Goal: Task Accomplishment & Management: Use online tool/utility

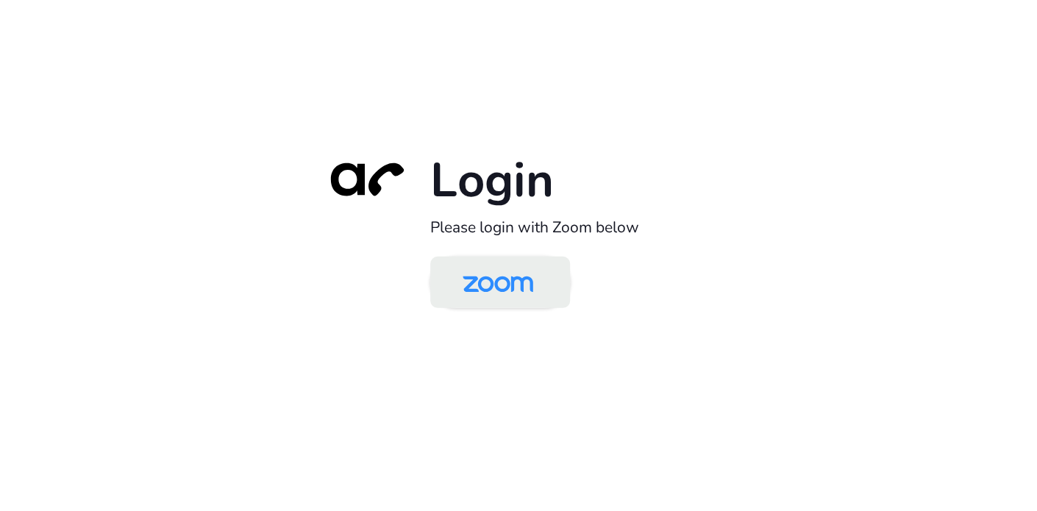
click at [500, 288] on img at bounding box center [497, 284] width 101 height 48
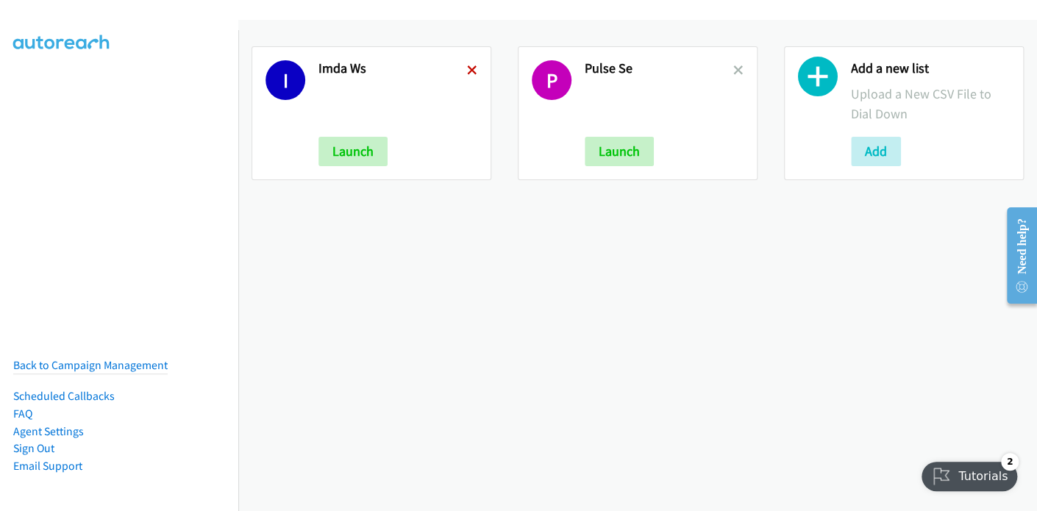
click at [472, 67] on icon at bounding box center [472, 71] width 10 height 10
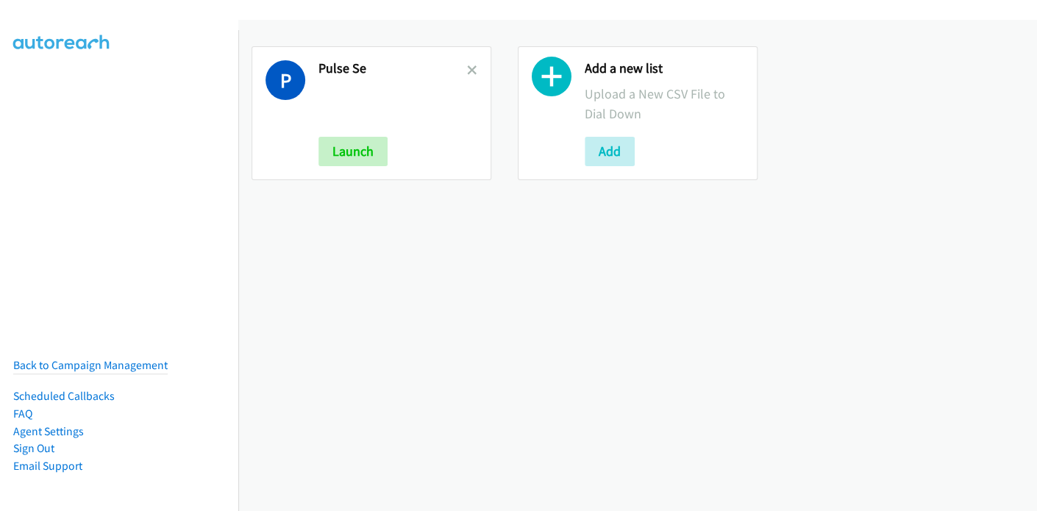
click at [472, 67] on icon at bounding box center [472, 71] width 10 height 10
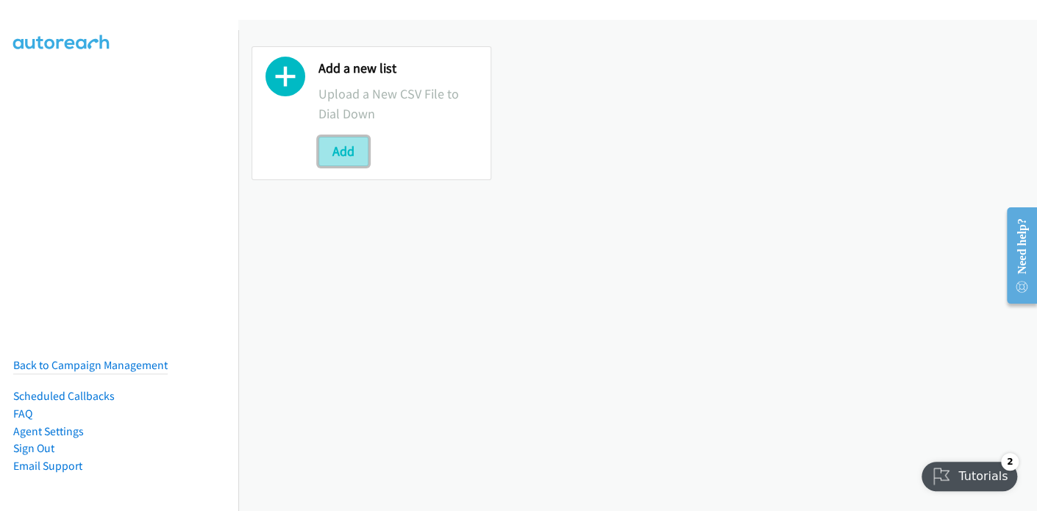
click at [348, 147] on button "Add" at bounding box center [343, 151] width 50 height 29
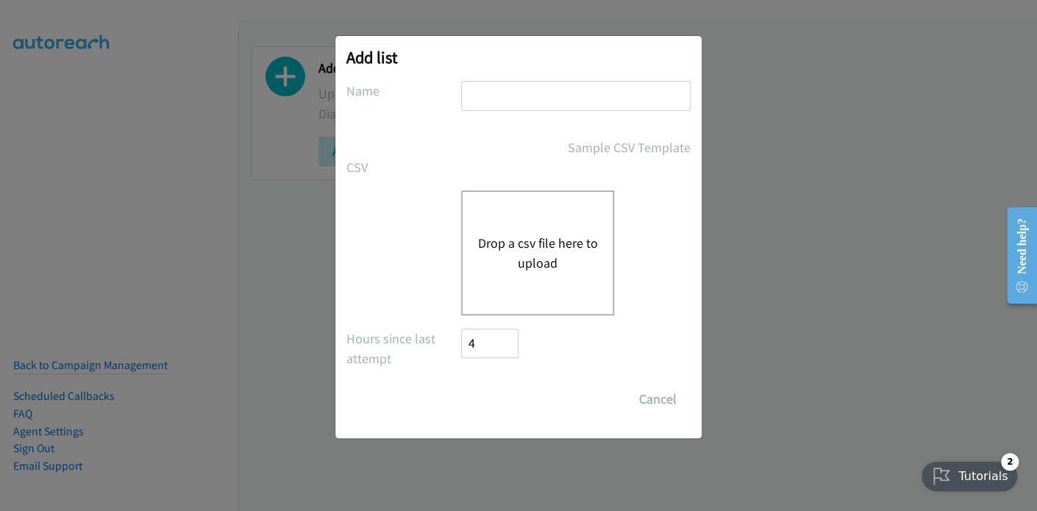
click at [533, 93] on input "text" at bounding box center [575, 96] width 229 height 30
type input "IMDA"
click at [543, 250] on button "Drop a csv file here to upload" at bounding box center [537, 253] width 121 height 40
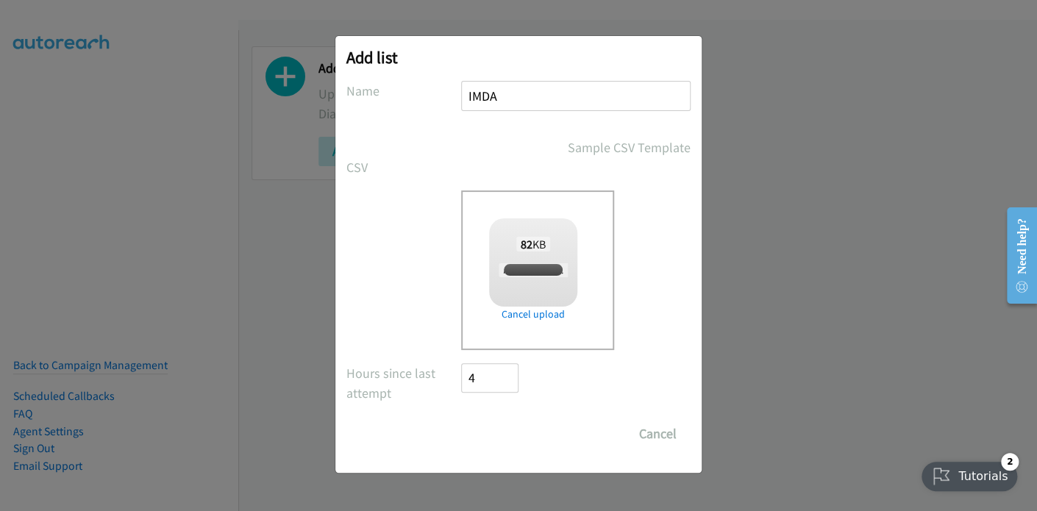
checkbox input "true"
click at [501, 432] on input "Save List" at bounding box center [499, 433] width 77 height 29
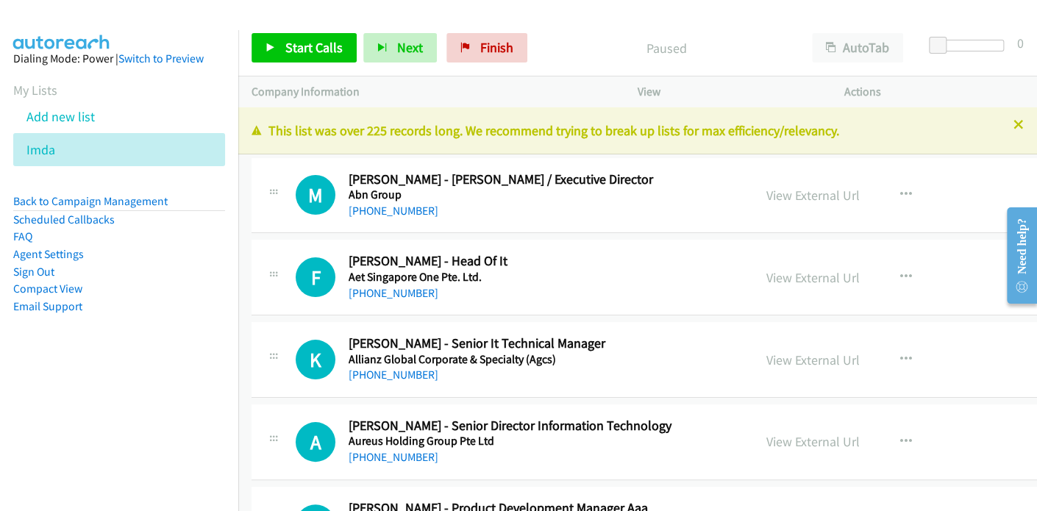
click at [65, 405] on nav "Dialing Mode: Power | Switch to Preview My Lists Add new list Imda Back to Camp…" at bounding box center [119, 285] width 239 height 511
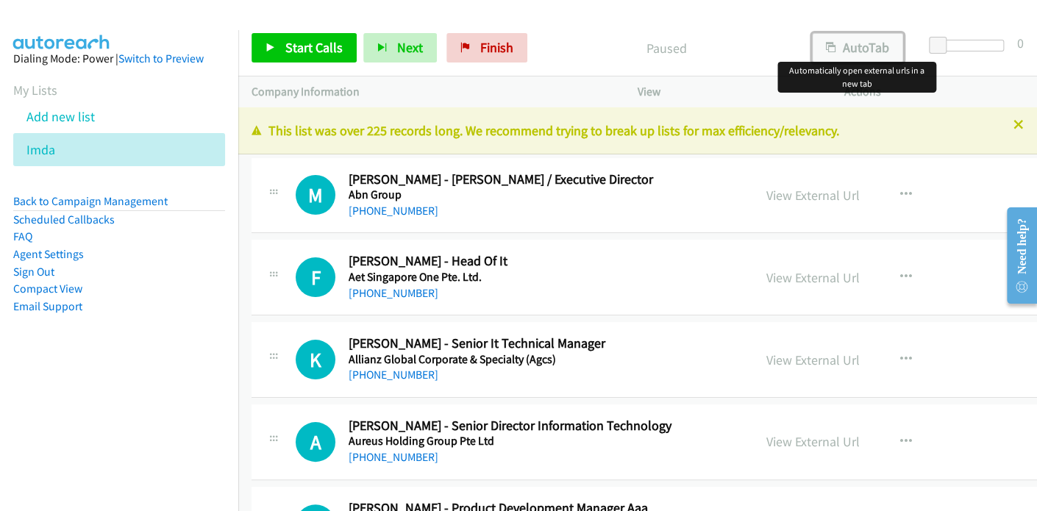
click at [863, 43] on button "AutoTab" at bounding box center [857, 47] width 91 height 29
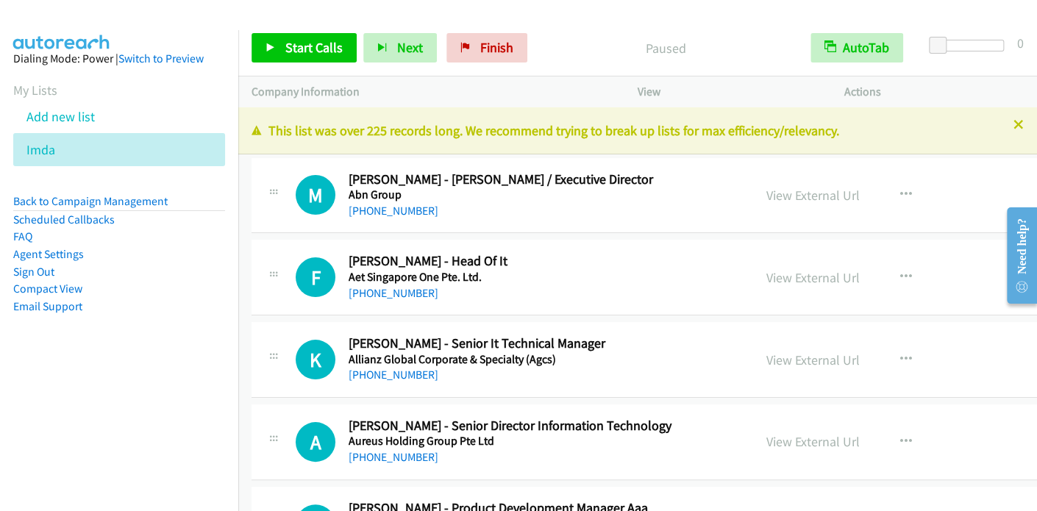
click at [587, 35] on div "Paused" at bounding box center [665, 47] width 263 height 29
click at [312, 39] on span "Start Calls" at bounding box center [313, 47] width 57 height 17
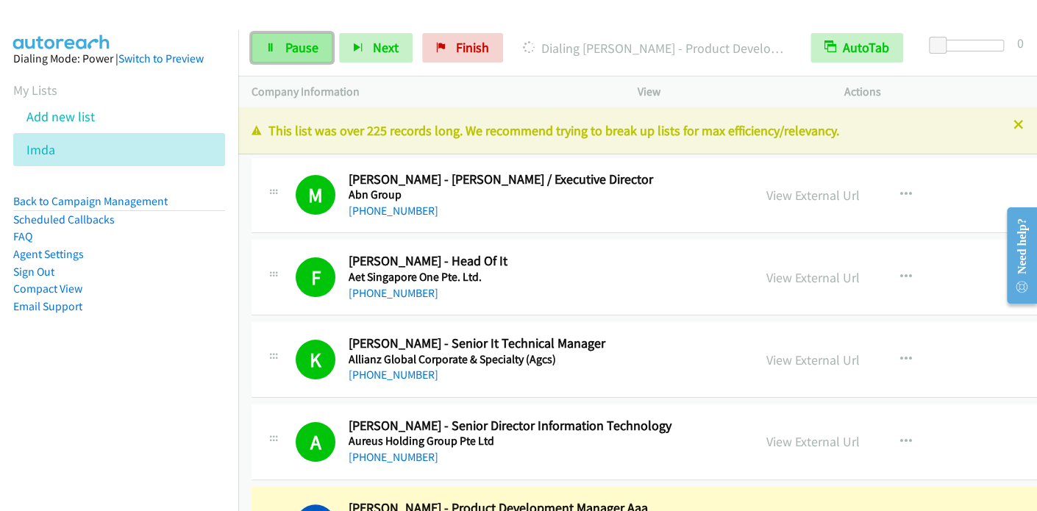
drag, startPoint x: 303, startPoint y: 50, endPoint x: 321, endPoint y: 42, distance: 19.4
click at [302, 50] on span "Pause" at bounding box center [301, 47] width 33 height 17
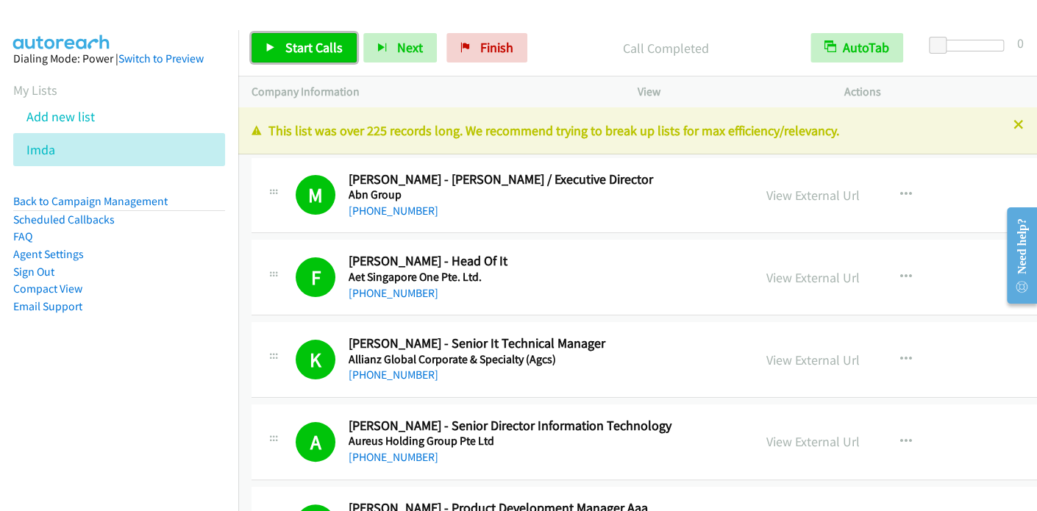
click at [306, 45] on span "Start Calls" at bounding box center [313, 47] width 57 height 17
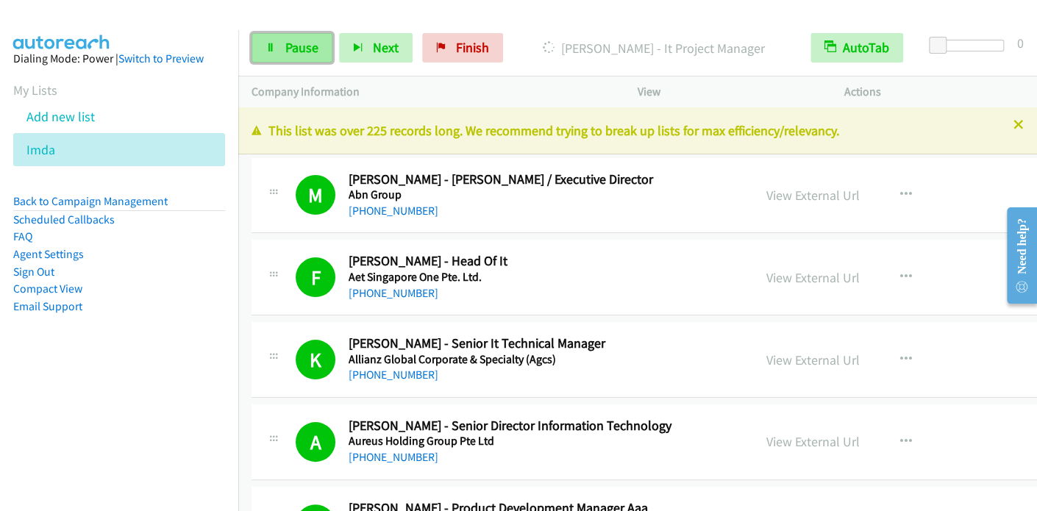
click at [310, 53] on span "Pause" at bounding box center [301, 47] width 33 height 17
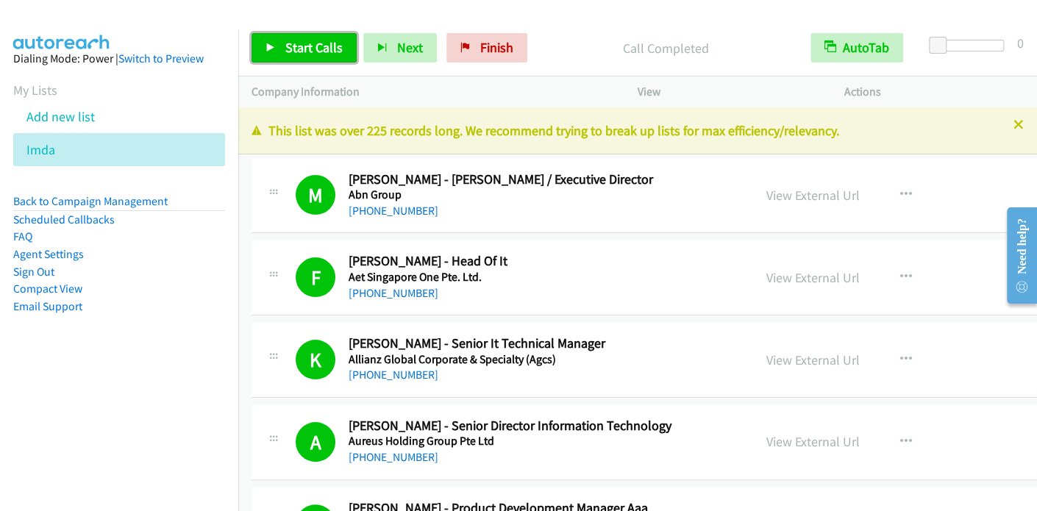
click at [309, 49] on span "Start Calls" at bounding box center [313, 47] width 57 height 17
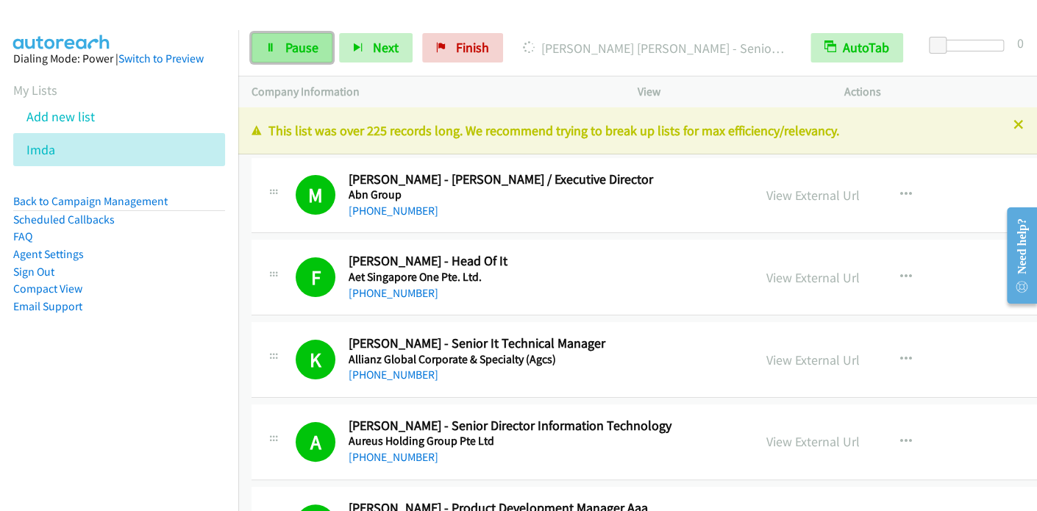
click at [299, 55] on span "Pause" at bounding box center [301, 47] width 33 height 17
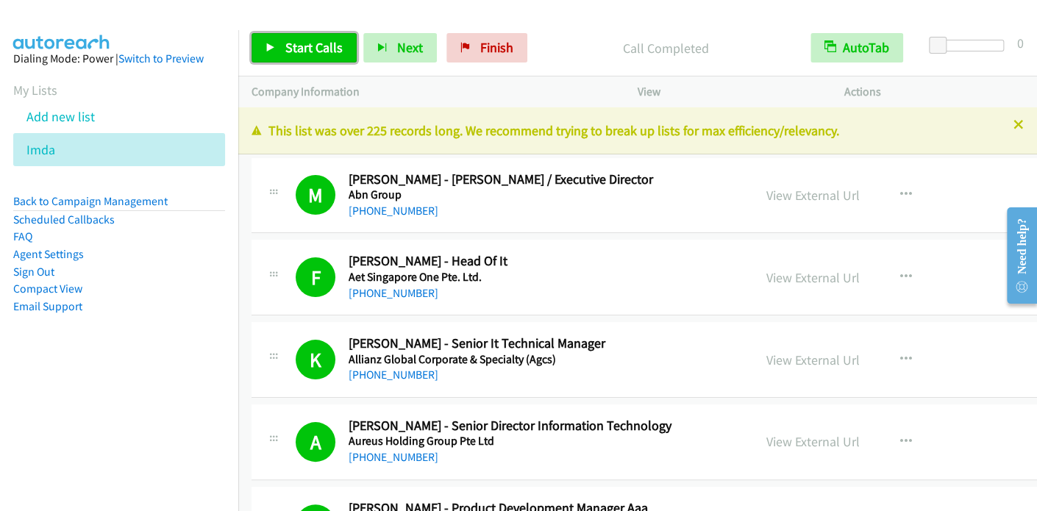
click at [299, 52] on span "Start Calls" at bounding box center [313, 47] width 57 height 17
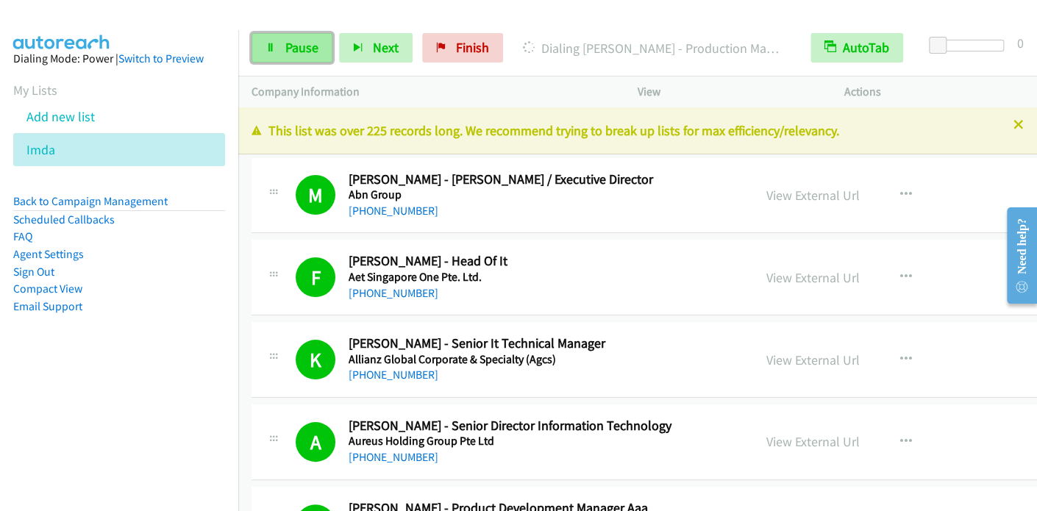
click at [305, 43] on span "Pause" at bounding box center [301, 47] width 33 height 17
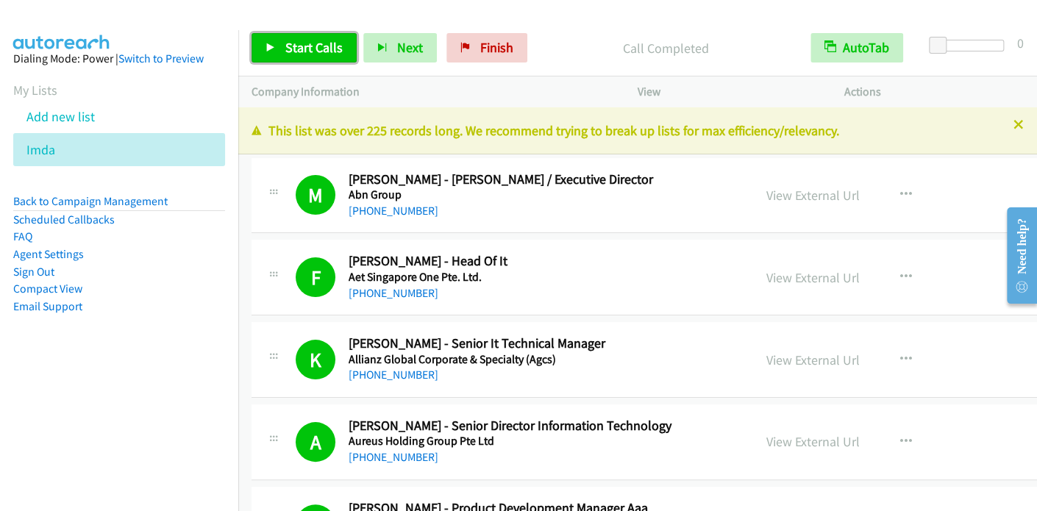
drag, startPoint x: 289, startPoint y: 40, endPoint x: 346, endPoint y: 1, distance: 68.3
click at [291, 40] on span "Start Calls" at bounding box center [313, 47] width 57 height 17
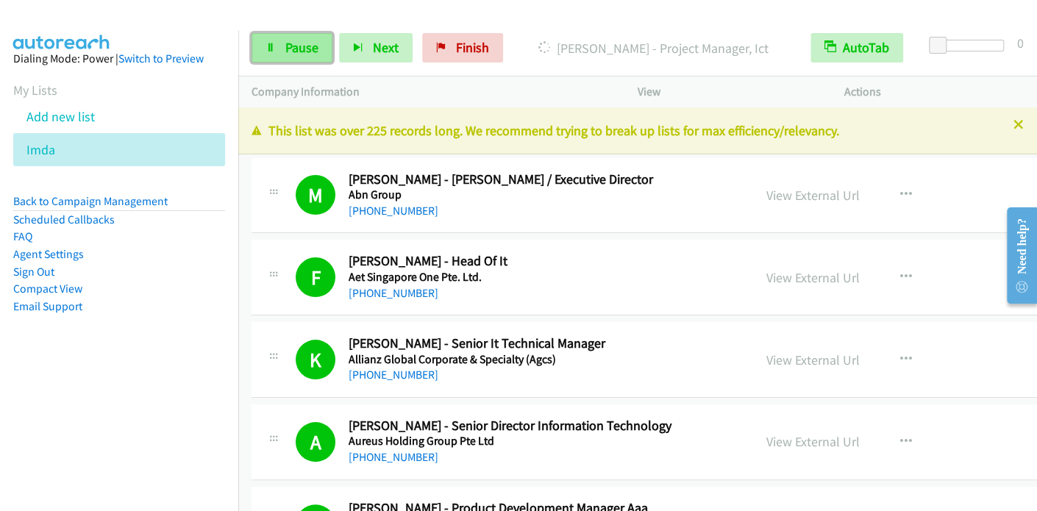
click at [302, 47] on span "Pause" at bounding box center [301, 47] width 33 height 17
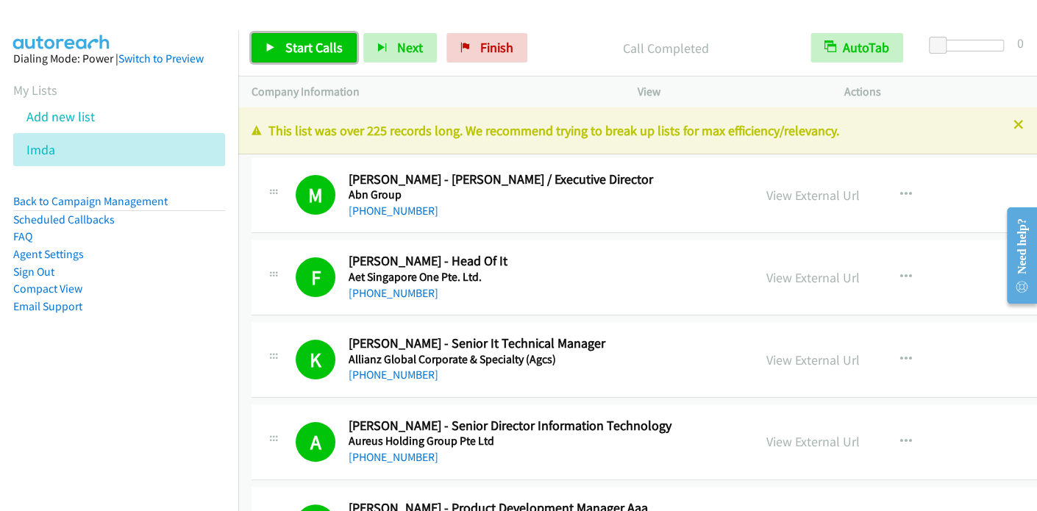
click at [300, 40] on span "Start Calls" at bounding box center [313, 47] width 57 height 17
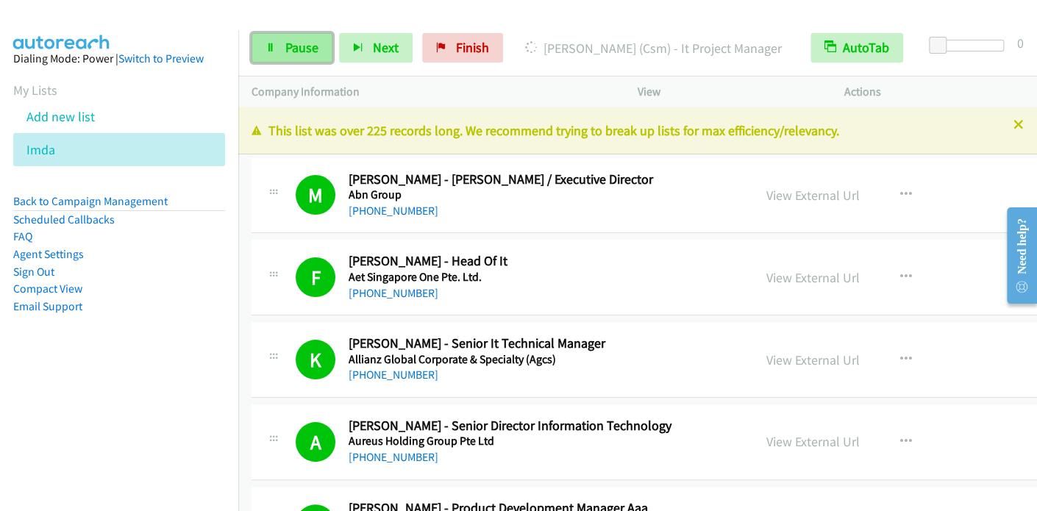
click at [315, 49] on span "Pause" at bounding box center [301, 47] width 33 height 17
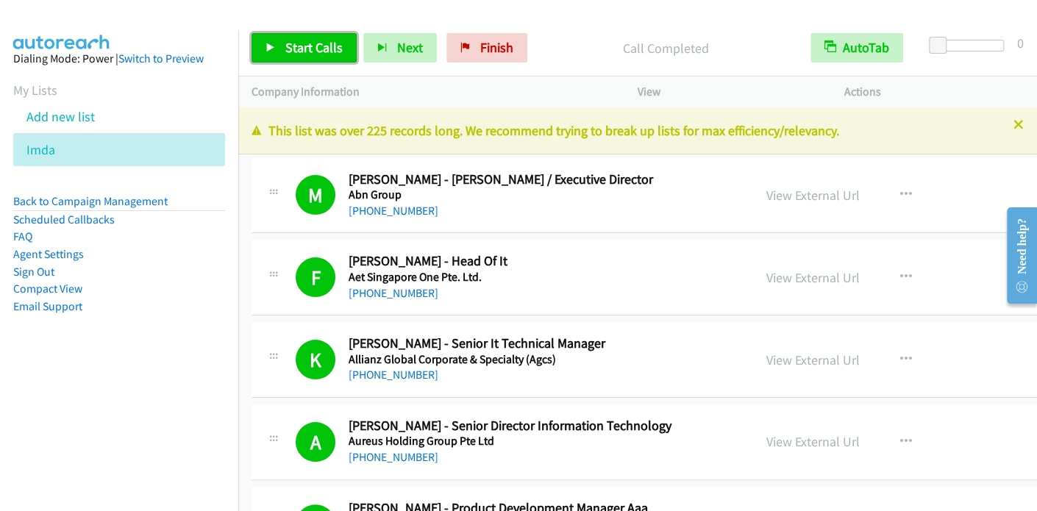
click at [296, 51] on span "Start Calls" at bounding box center [313, 47] width 57 height 17
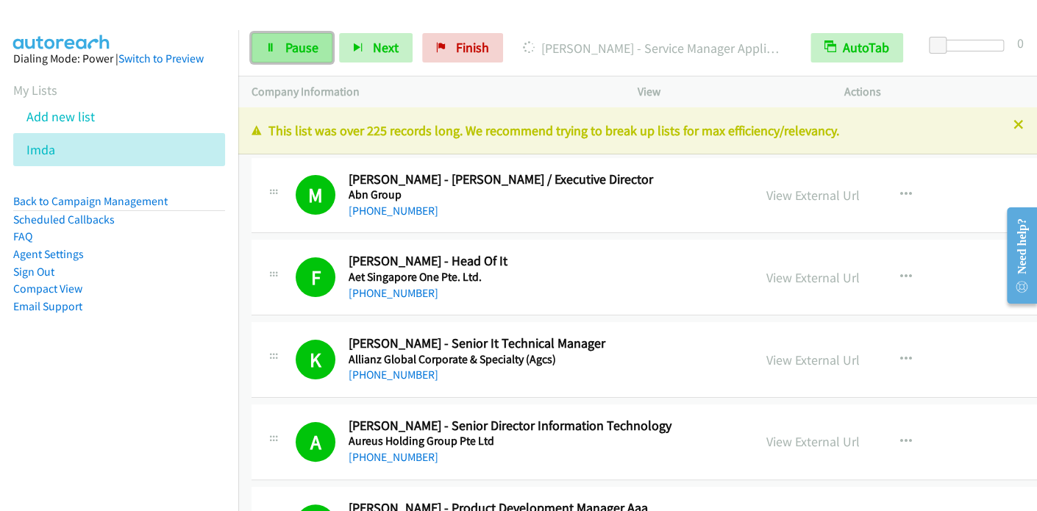
click at [315, 38] on link "Pause" at bounding box center [292, 47] width 81 height 29
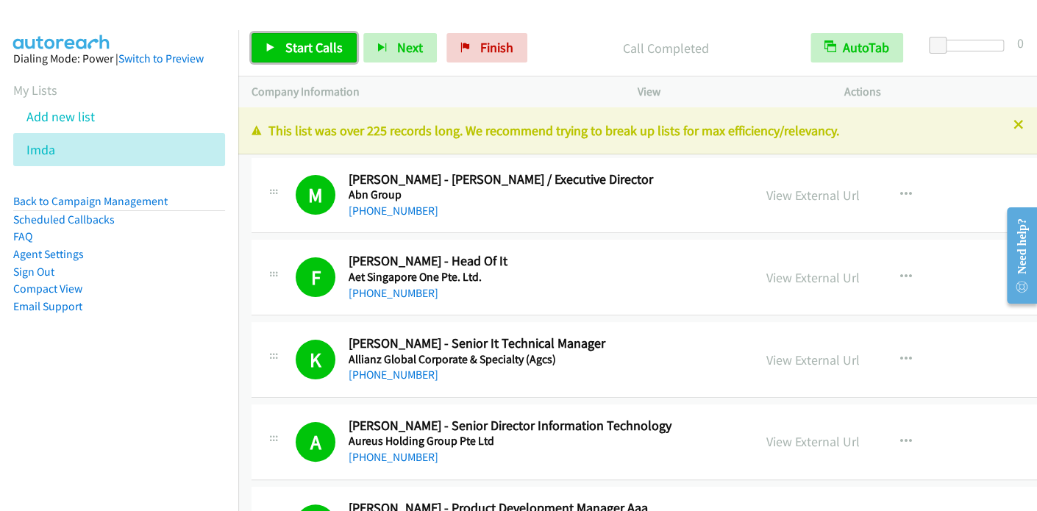
click at [327, 43] on span "Start Calls" at bounding box center [313, 47] width 57 height 17
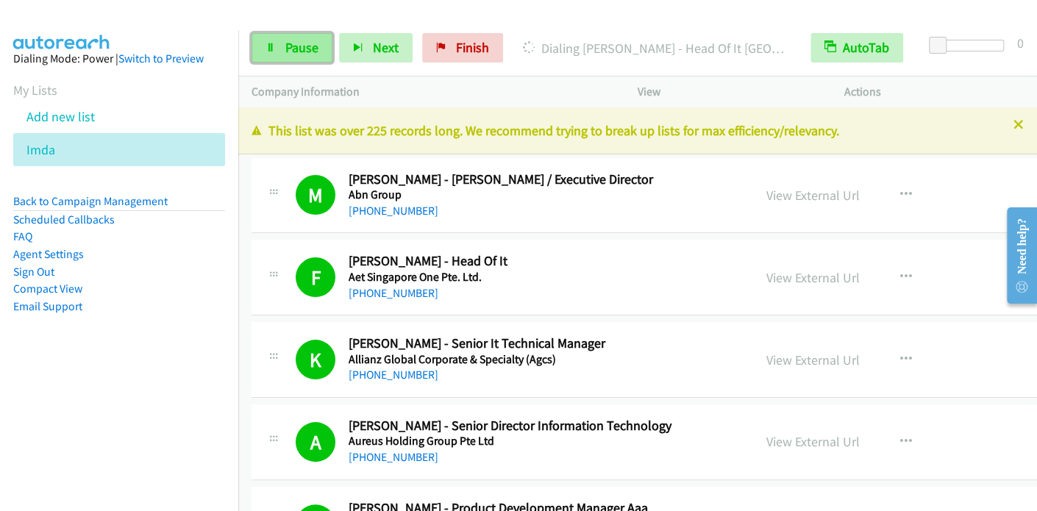
click at [302, 50] on span "Pause" at bounding box center [301, 47] width 33 height 17
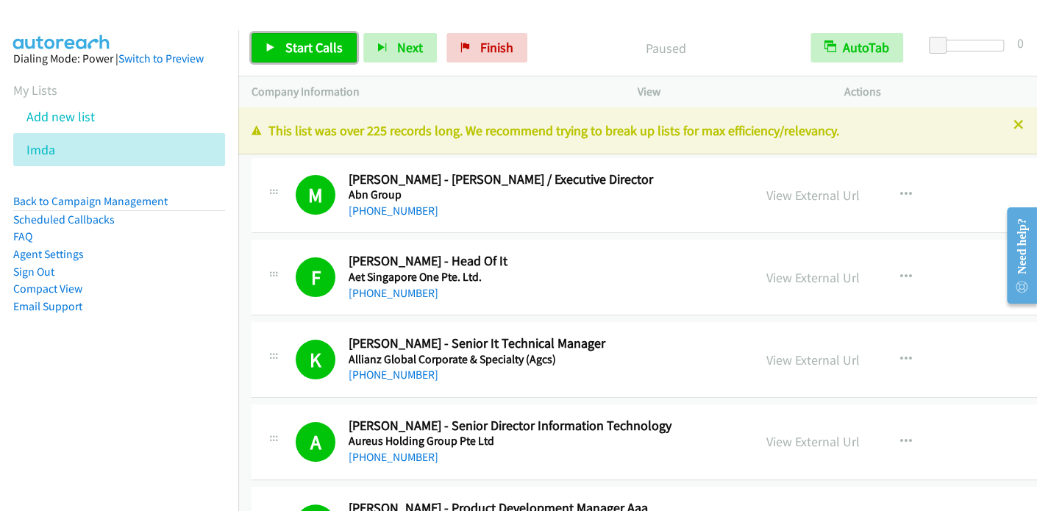
click at [315, 50] on span "Start Calls" at bounding box center [313, 47] width 57 height 17
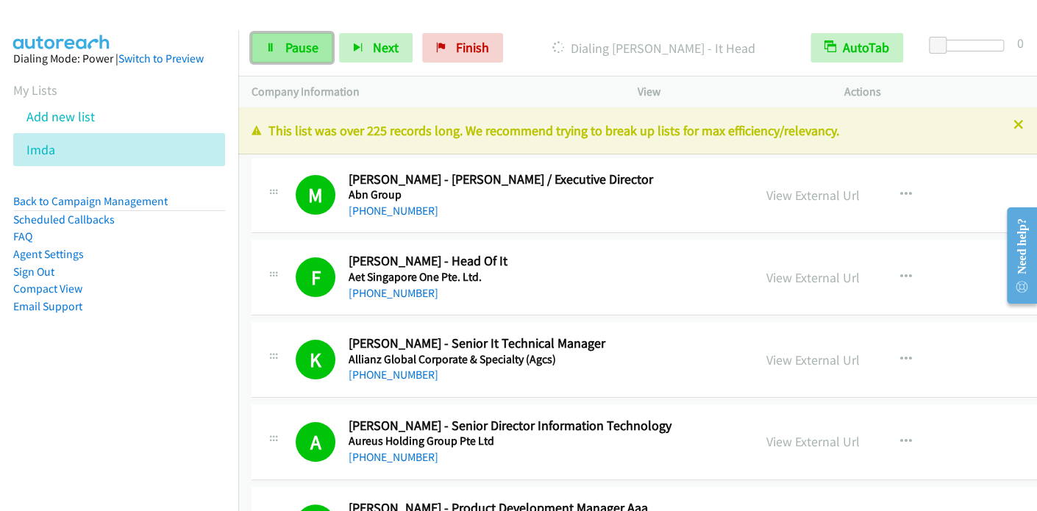
click at [316, 60] on link "Pause" at bounding box center [292, 47] width 81 height 29
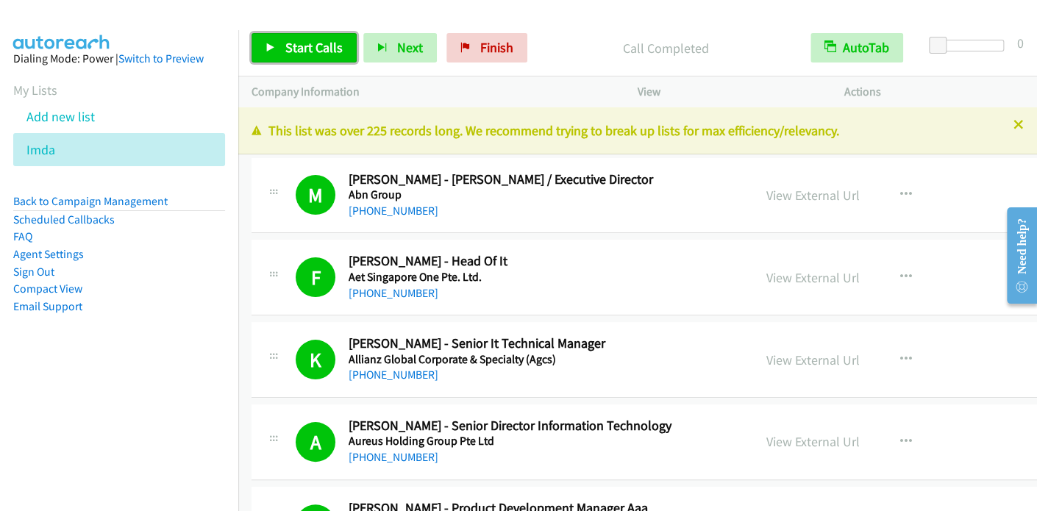
click at [314, 49] on span "Start Calls" at bounding box center [313, 47] width 57 height 17
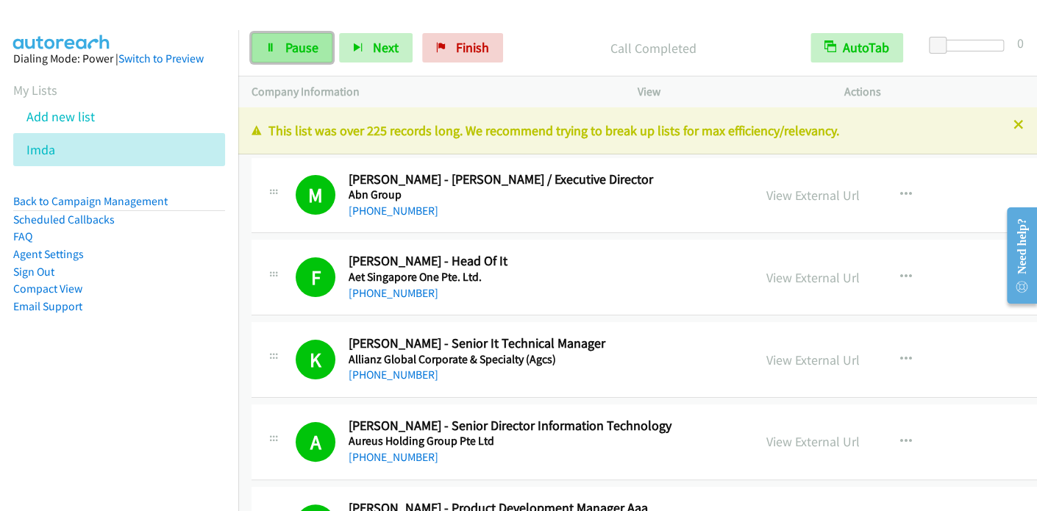
click at [294, 53] on span "Pause" at bounding box center [301, 47] width 33 height 17
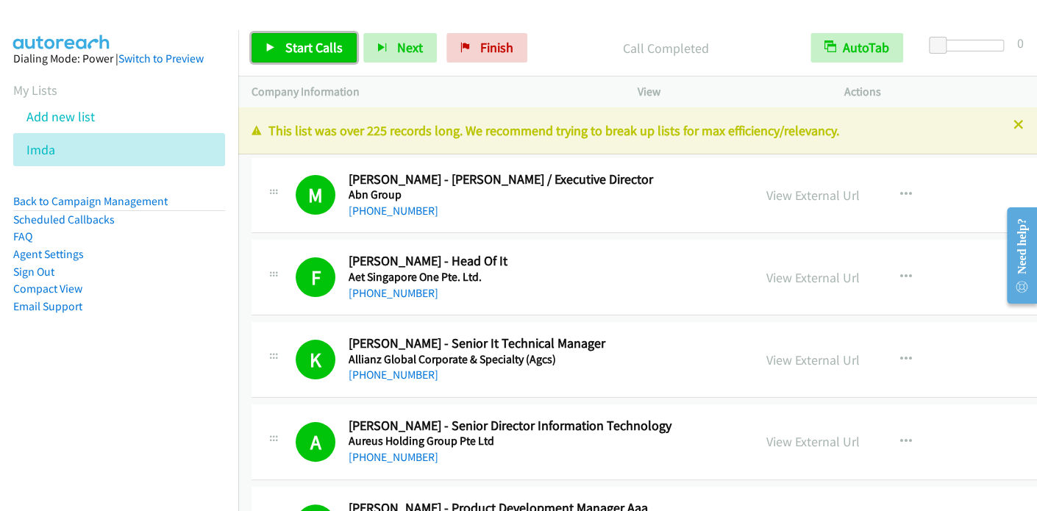
click at [274, 49] on icon at bounding box center [270, 48] width 10 height 10
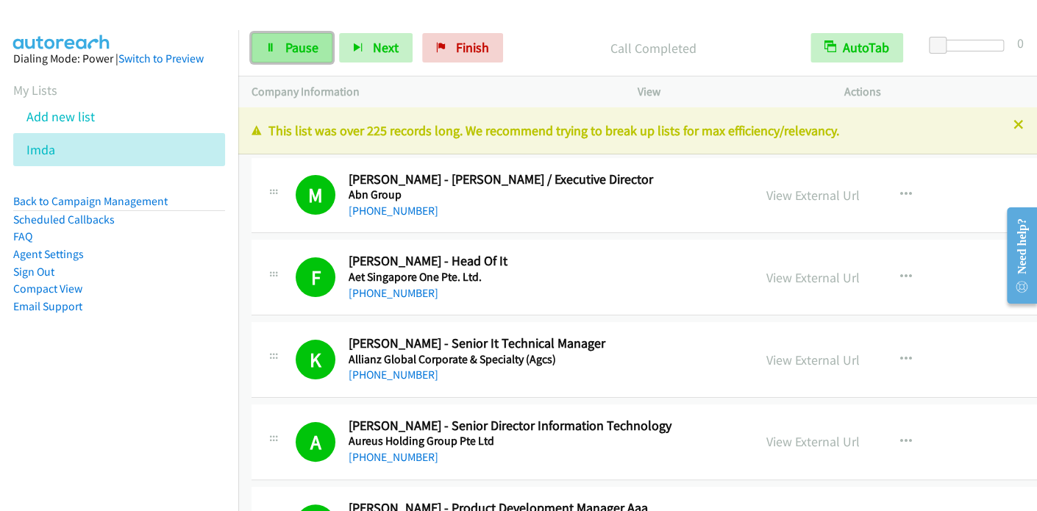
click at [301, 44] on span "Pause" at bounding box center [301, 47] width 33 height 17
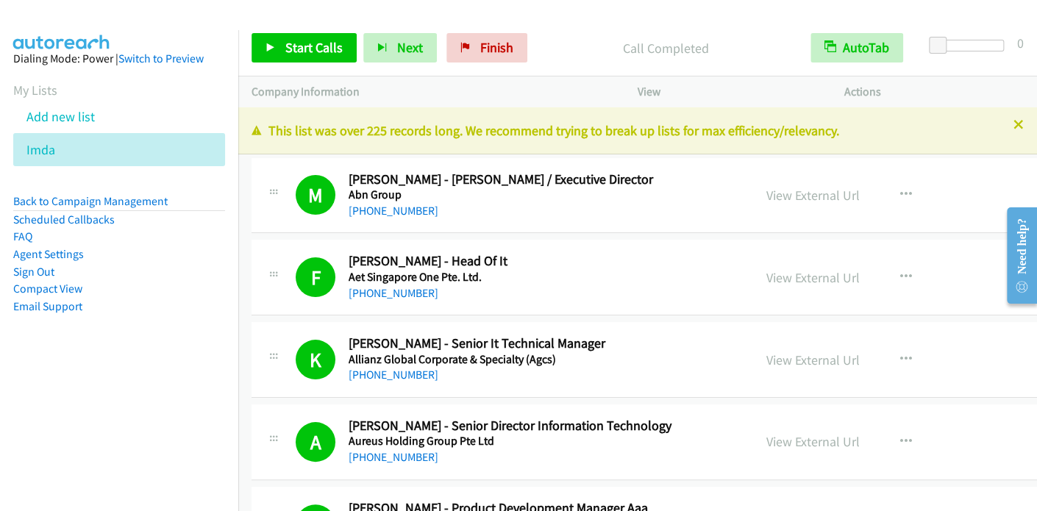
click at [57, 396] on nav "Dialing Mode: Power | Switch to Preview My Lists Add new list Imda Back to Camp…" at bounding box center [119, 285] width 239 height 511
click at [41, 271] on link "Sign Out" at bounding box center [33, 272] width 41 height 14
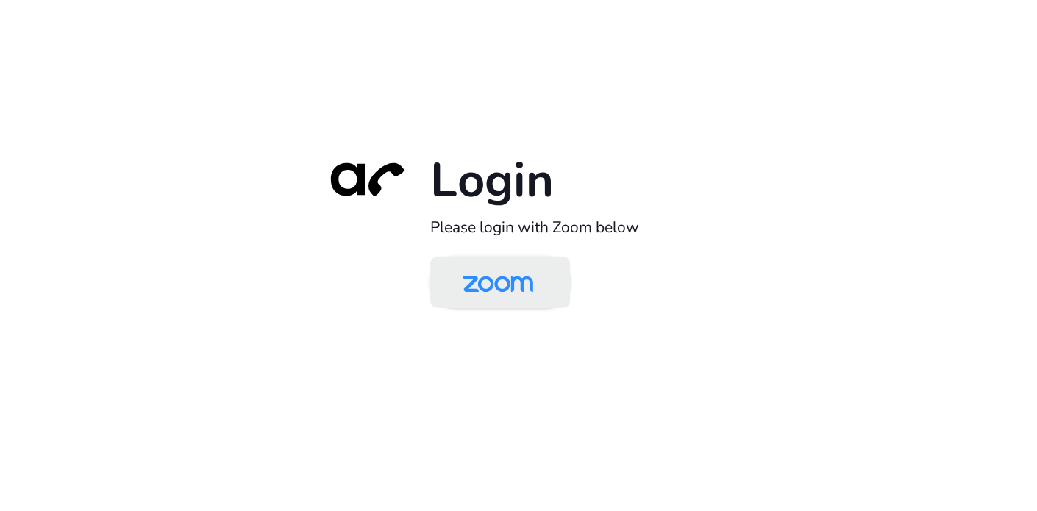
click at [490, 267] on img at bounding box center [497, 284] width 101 height 48
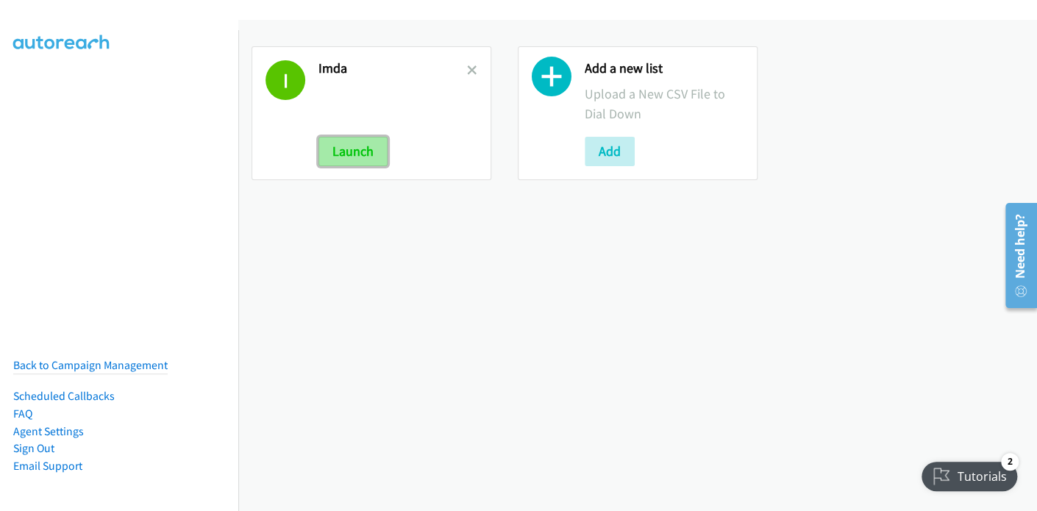
click at [368, 157] on button "Launch" at bounding box center [352, 151] width 69 height 29
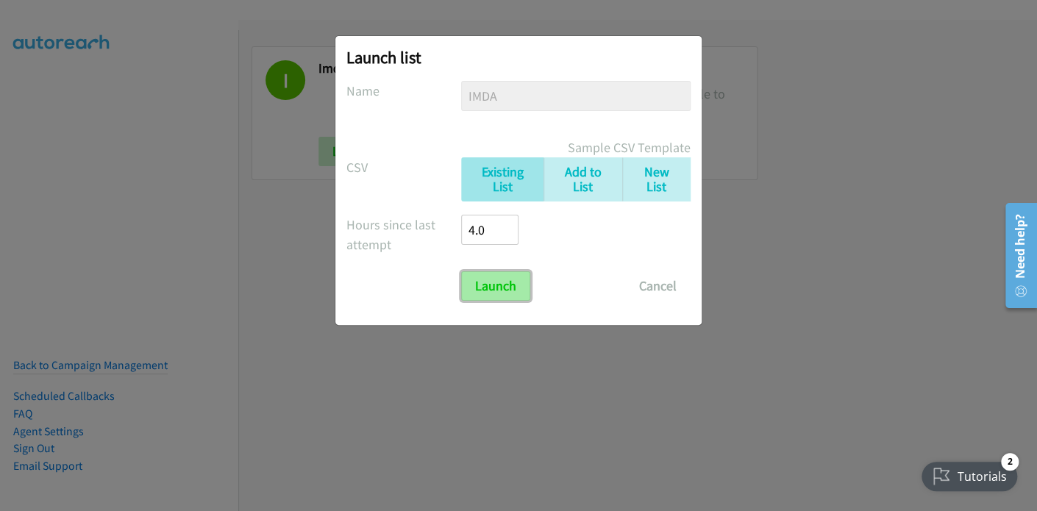
click at [500, 282] on input "Launch" at bounding box center [495, 285] width 69 height 29
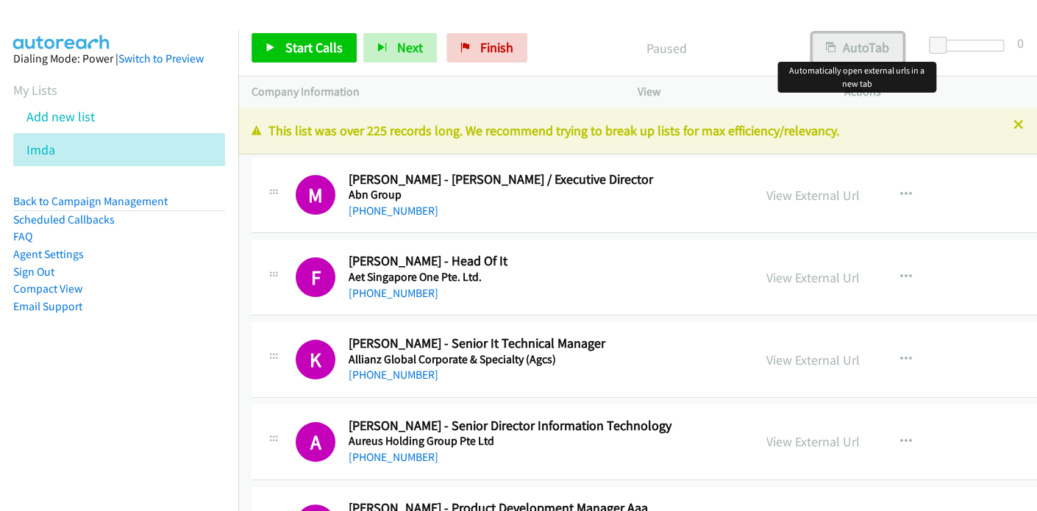
click at [877, 46] on button "AutoTab" at bounding box center [857, 47] width 91 height 29
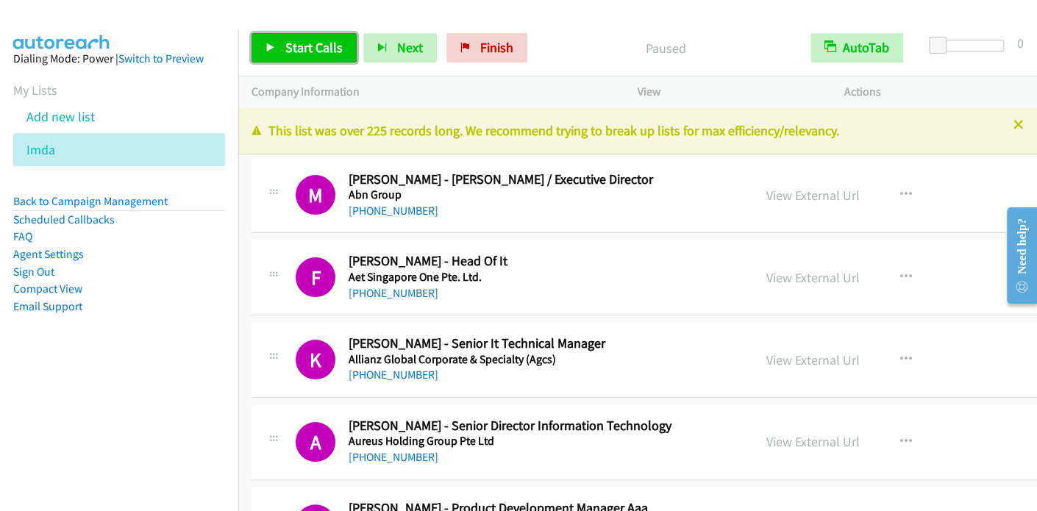
click at [310, 51] on span "Start Calls" at bounding box center [313, 47] width 57 height 17
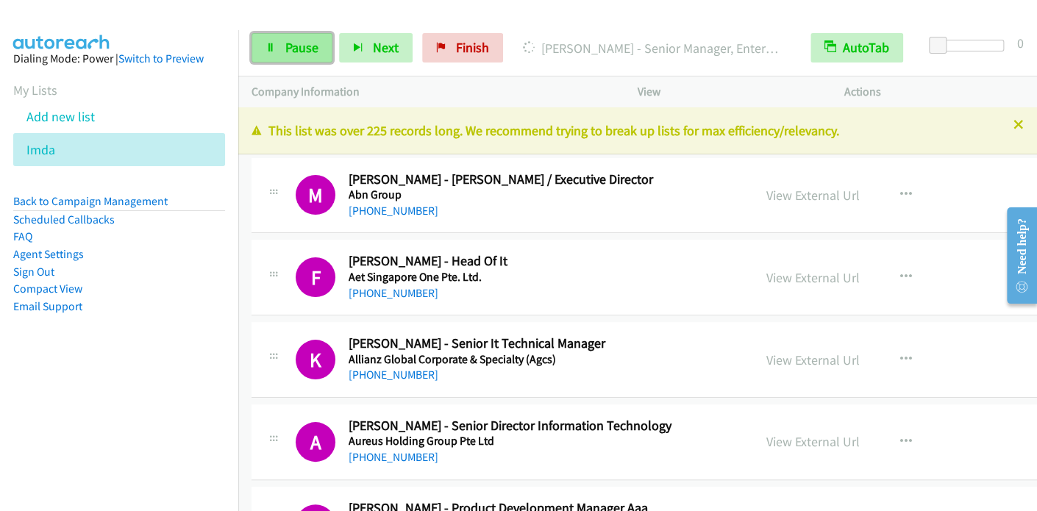
click at [318, 49] on link "Pause" at bounding box center [292, 47] width 81 height 29
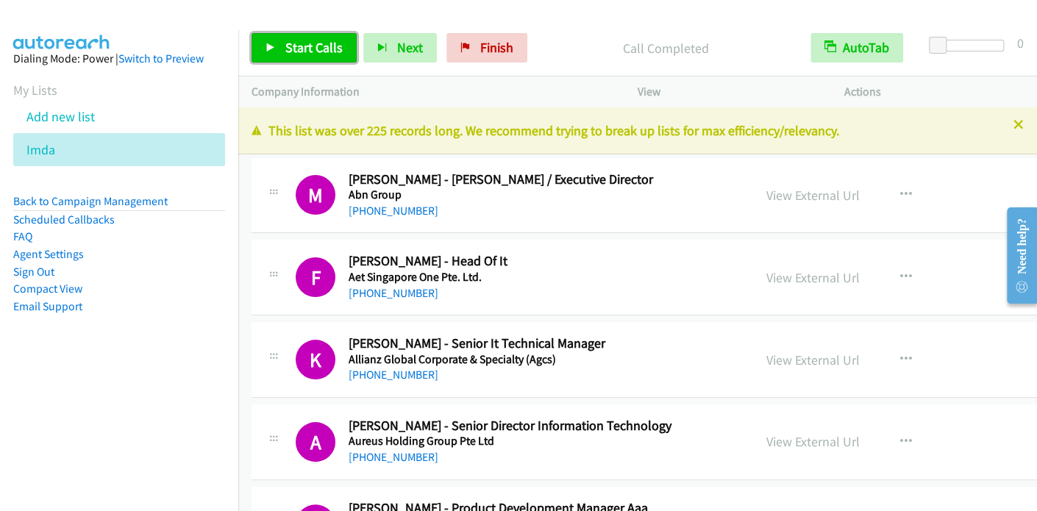
click at [299, 46] on span "Start Calls" at bounding box center [313, 47] width 57 height 17
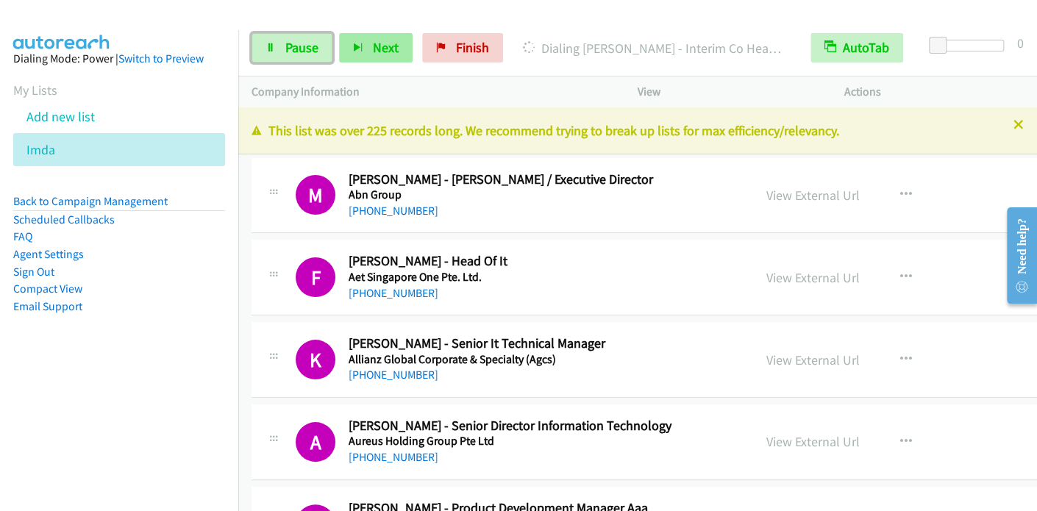
click at [304, 46] on span "Pause" at bounding box center [301, 47] width 33 height 17
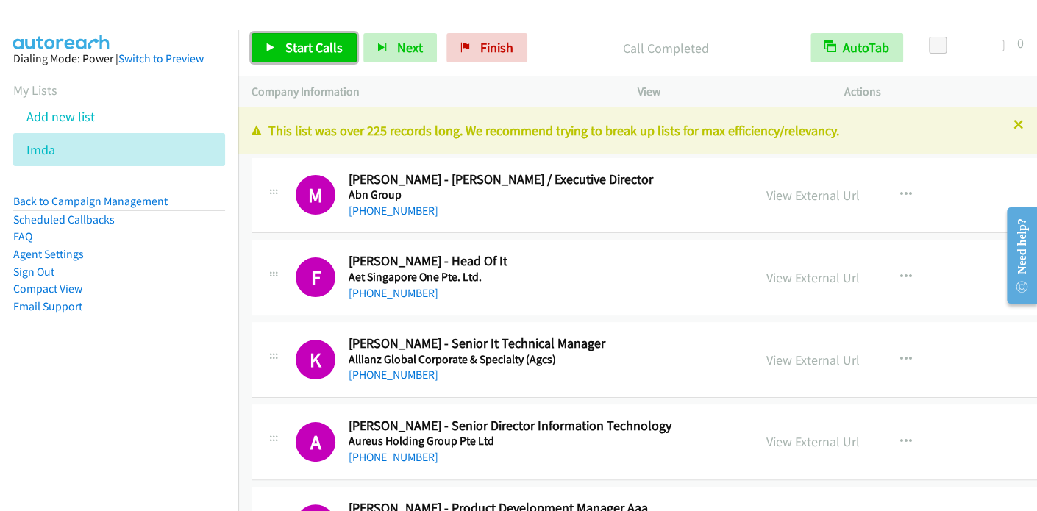
click at [318, 52] on span "Start Calls" at bounding box center [313, 47] width 57 height 17
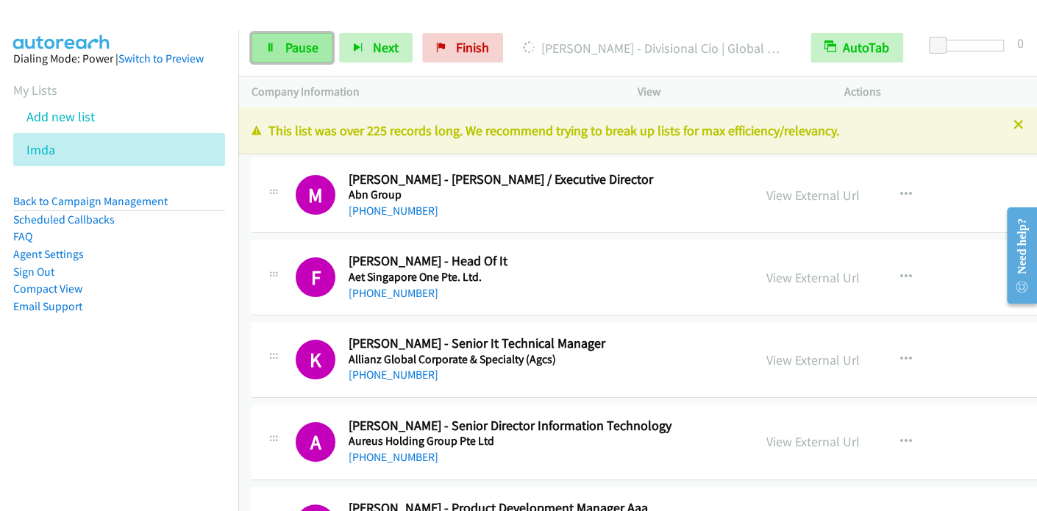
click at [290, 48] on span "Pause" at bounding box center [301, 47] width 33 height 17
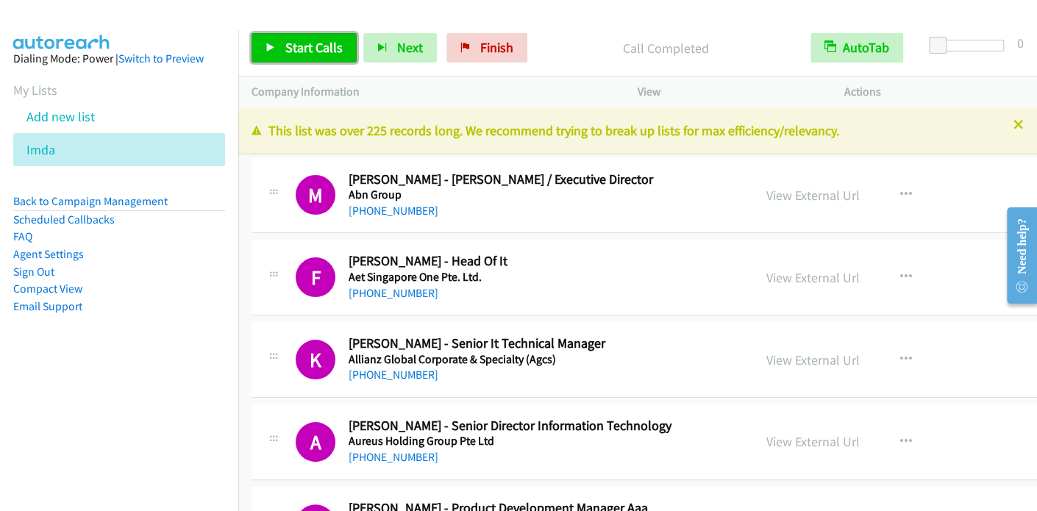
click at [285, 43] on span "Start Calls" at bounding box center [313, 47] width 57 height 17
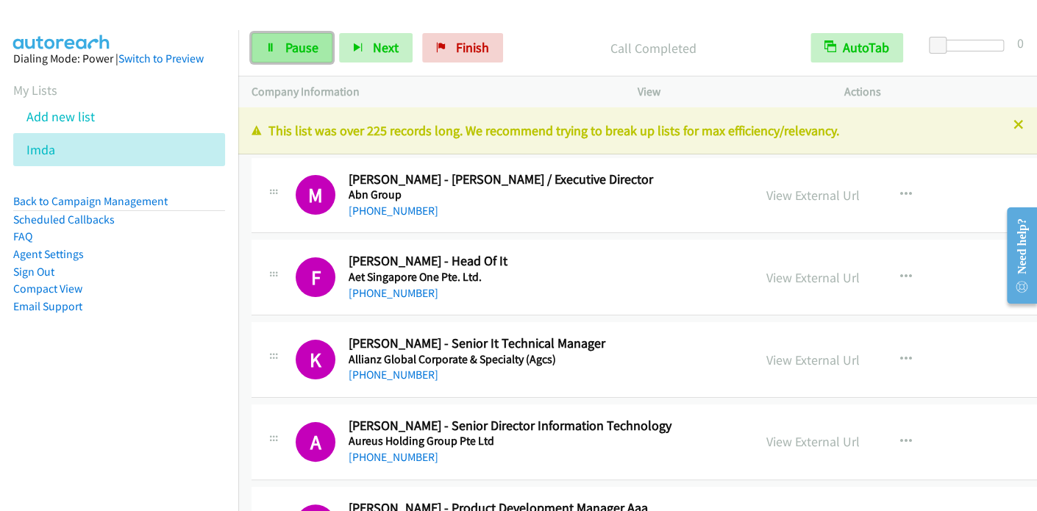
click at [312, 55] on link "Pause" at bounding box center [292, 47] width 81 height 29
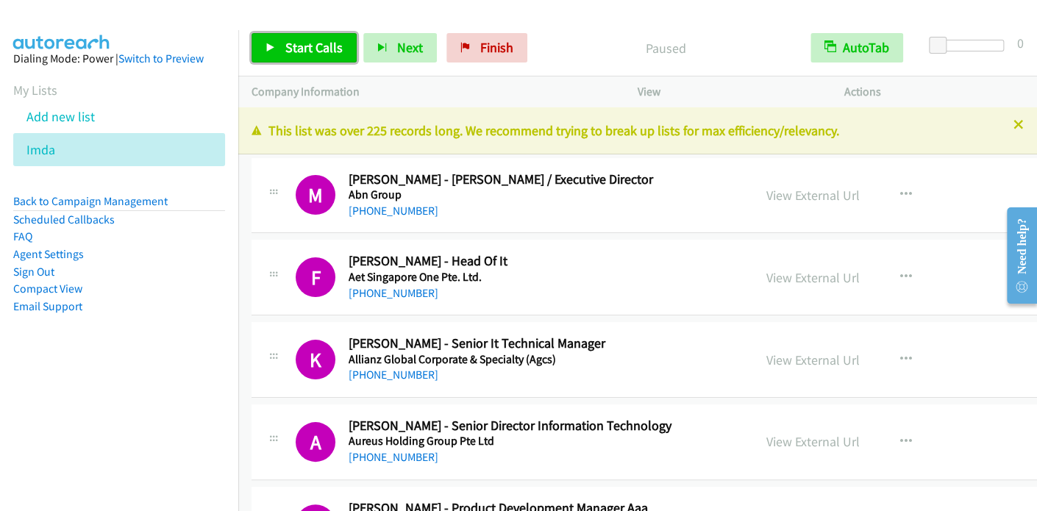
click at [305, 46] on span "Start Calls" at bounding box center [313, 47] width 57 height 17
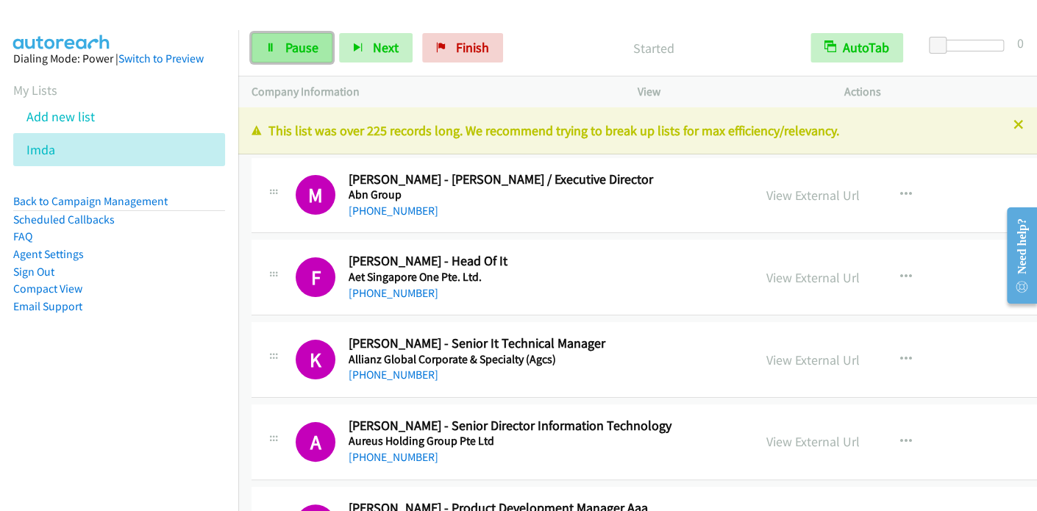
click at [294, 47] on span "Pause" at bounding box center [301, 47] width 33 height 17
click at [276, 51] on link "Pause" at bounding box center [292, 47] width 81 height 29
click at [275, 46] on link "Pause" at bounding box center [292, 47] width 81 height 29
click at [306, 49] on span "Pause" at bounding box center [301, 47] width 33 height 17
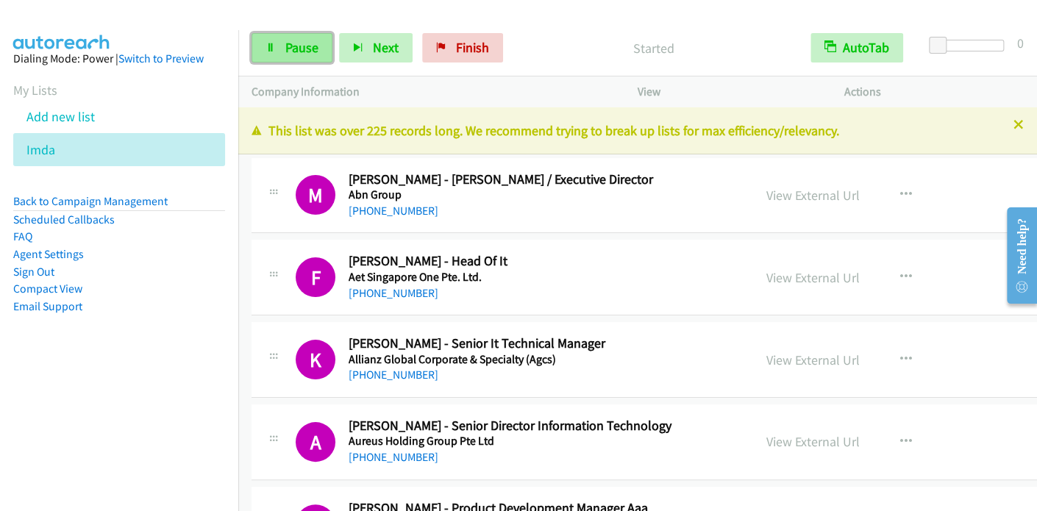
click at [268, 48] on icon at bounding box center [270, 48] width 10 height 10
click at [39, 269] on link "Sign Out" at bounding box center [33, 272] width 41 height 14
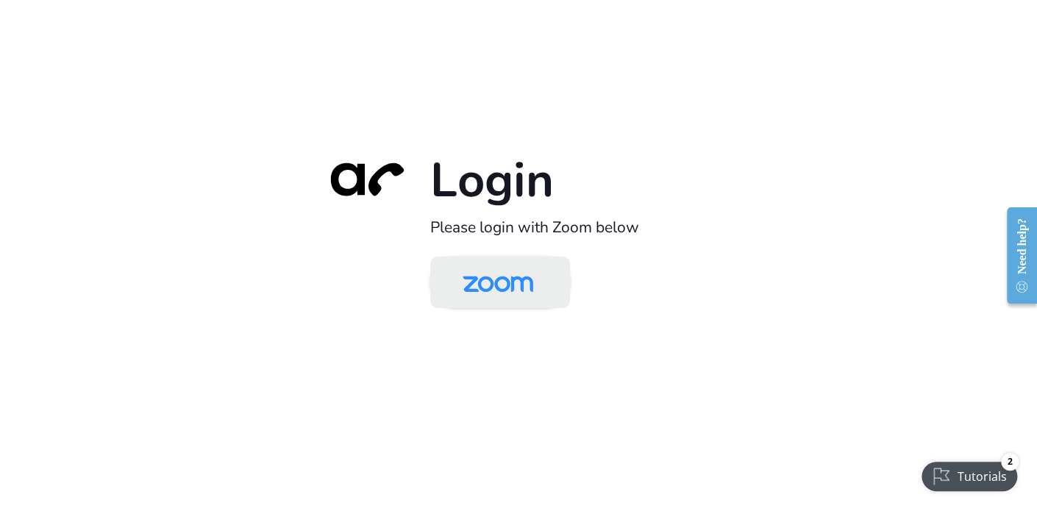
click at [497, 286] on img at bounding box center [497, 284] width 101 height 48
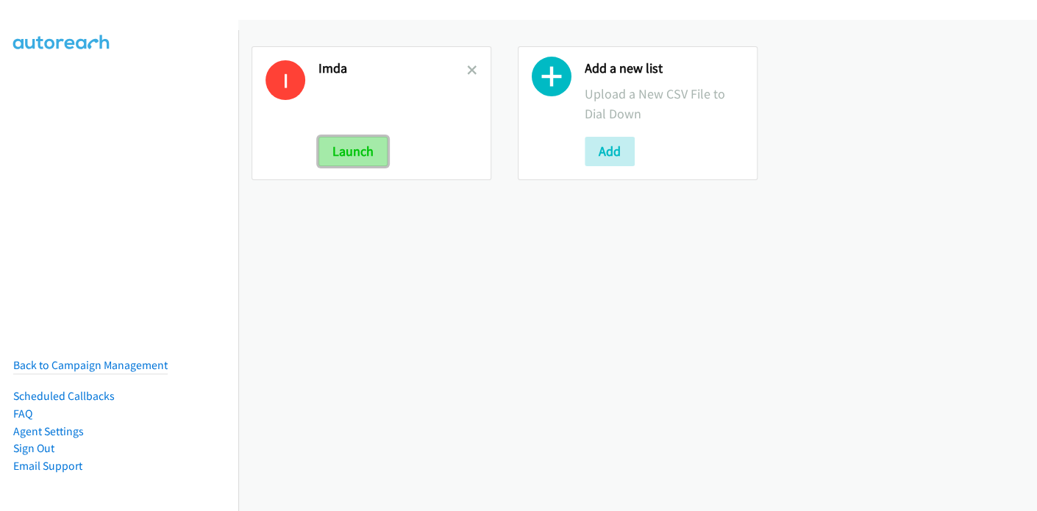
click at [362, 145] on button "Launch" at bounding box center [352, 151] width 69 height 29
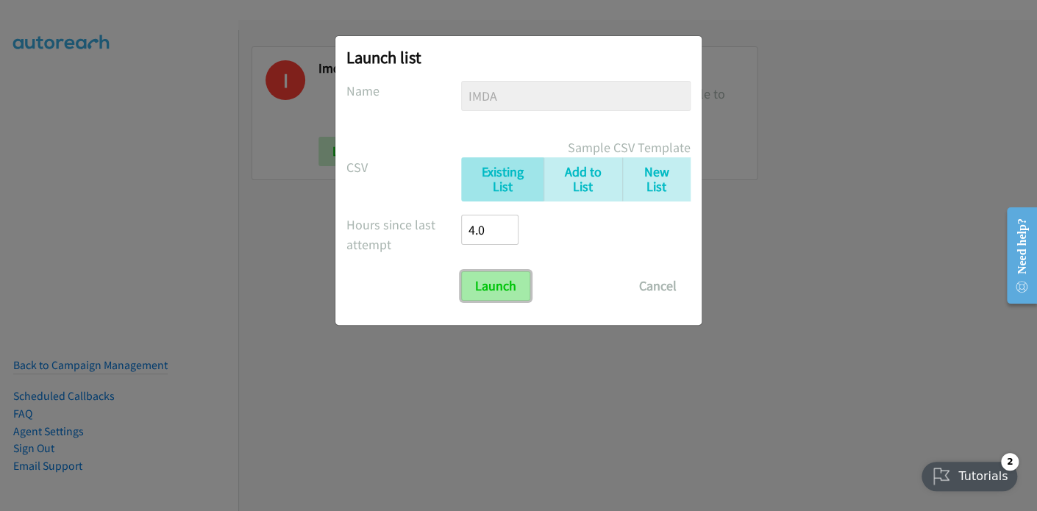
click at [512, 288] on input "Launch" at bounding box center [495, 285] width 69 height 29
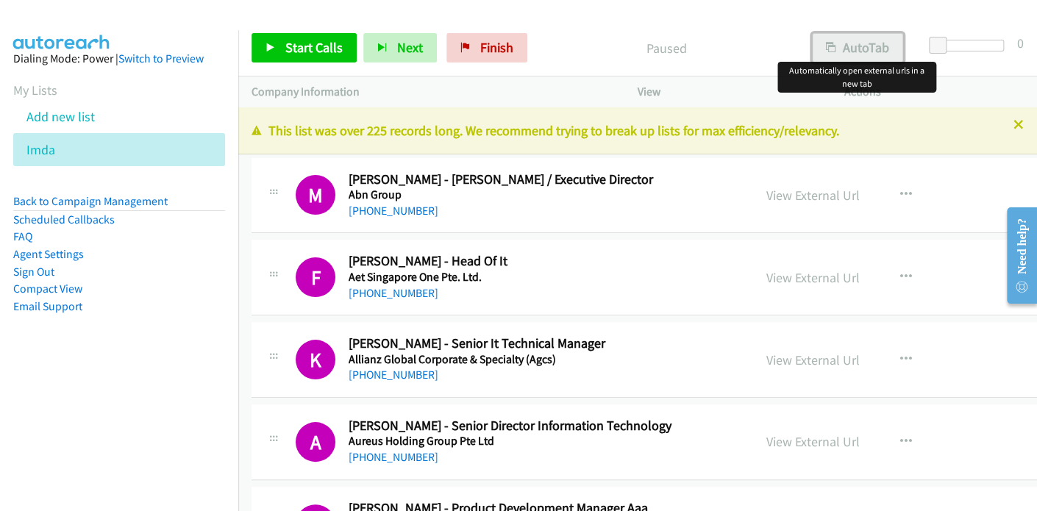
click at [851, 43] on button "AutoTab" at bounding box center [857, 47] width 91 height 29
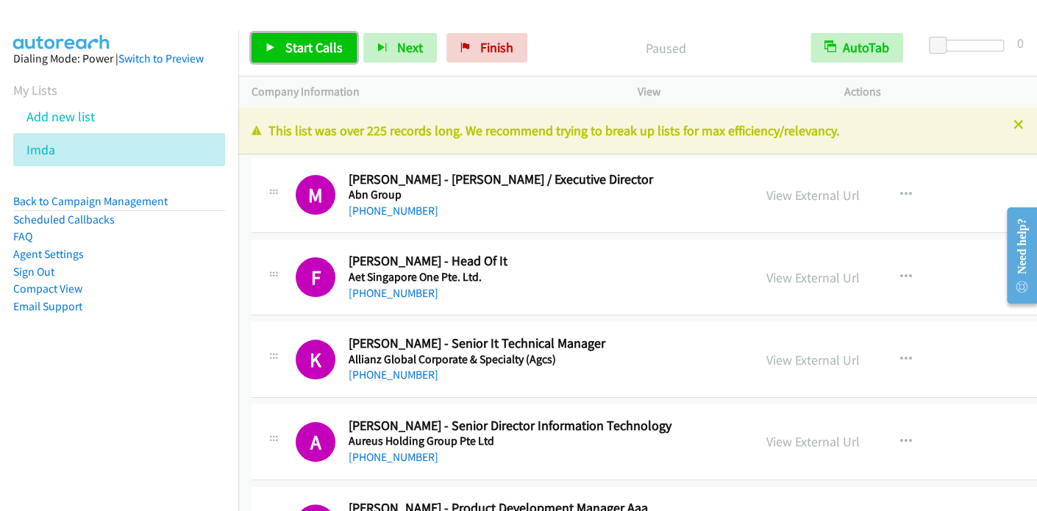
click at [279, 40] on link "Start Calls" at bounding box center [304, 47] width 105 height 29
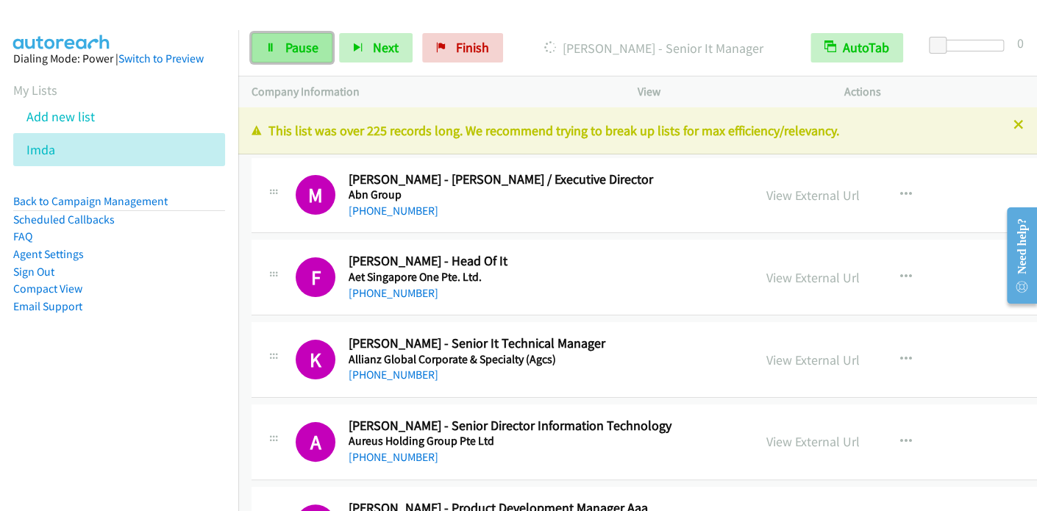
click at [301, 40] on span "Pause" at bounding box center [301, 47] width 33 height 17
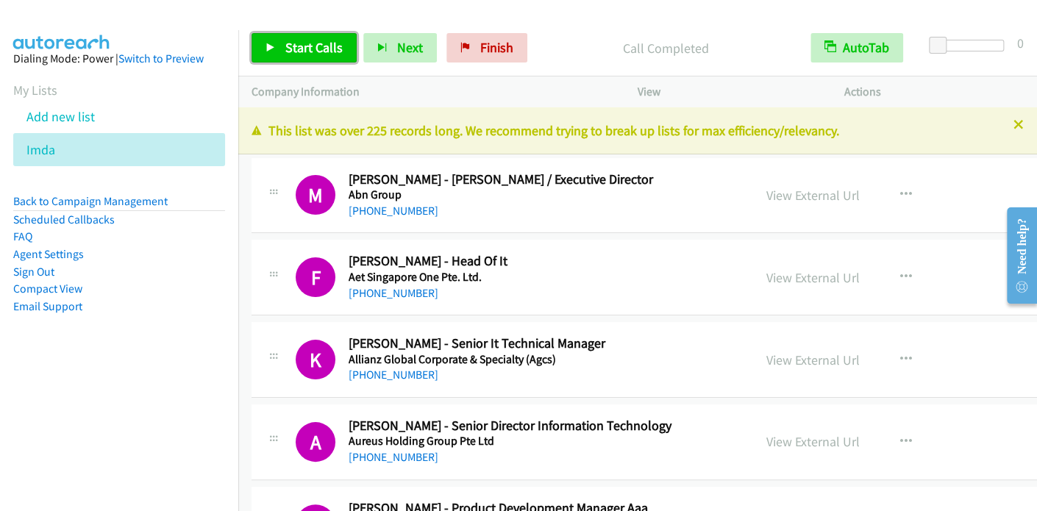
click at [318, 51] on span "Start Calls" at bounding box center [313, 47] width 57 height 17
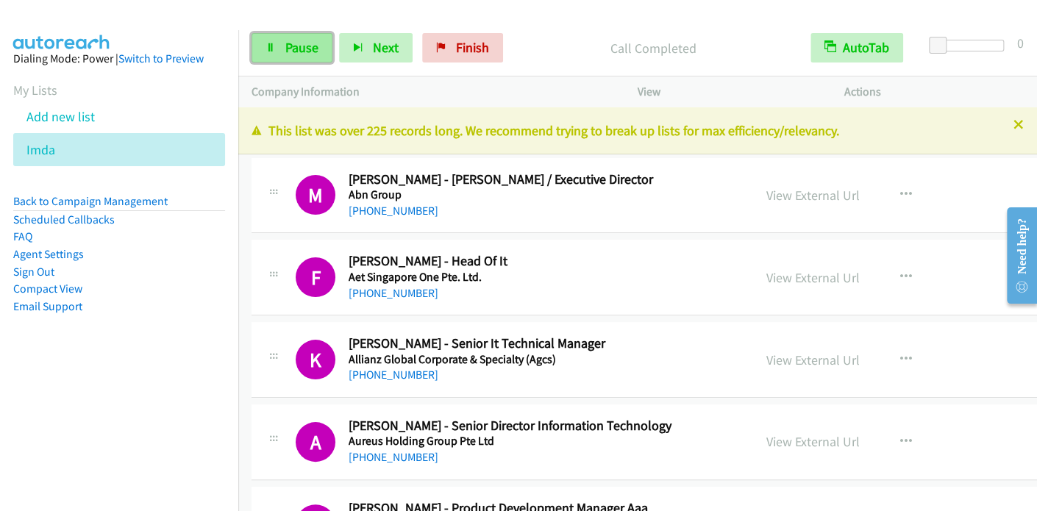
click at [292, 43] on span "Pause" at bounding box center [301, 47] width 33 height 17
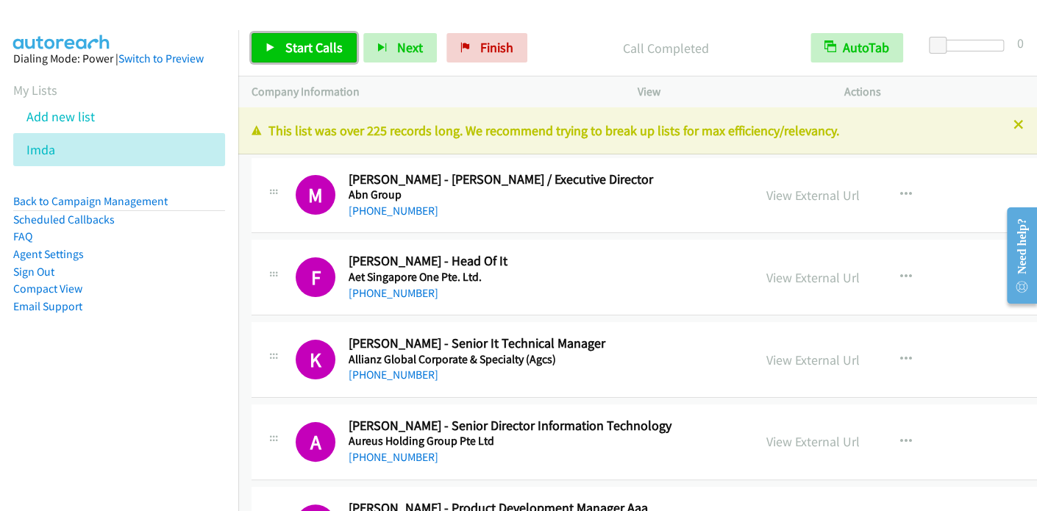
click at [328, 51] on span "Start Calls" at bounding box center [313, 47] width 57 height 17
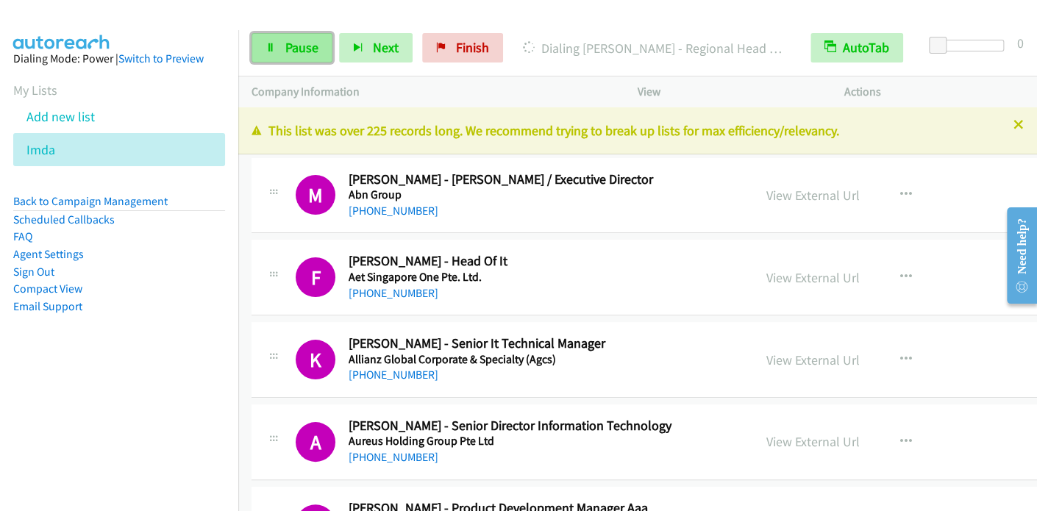
click at [283, 57] on link "Pause" at bounding box center [292, 47] width 81 height 29
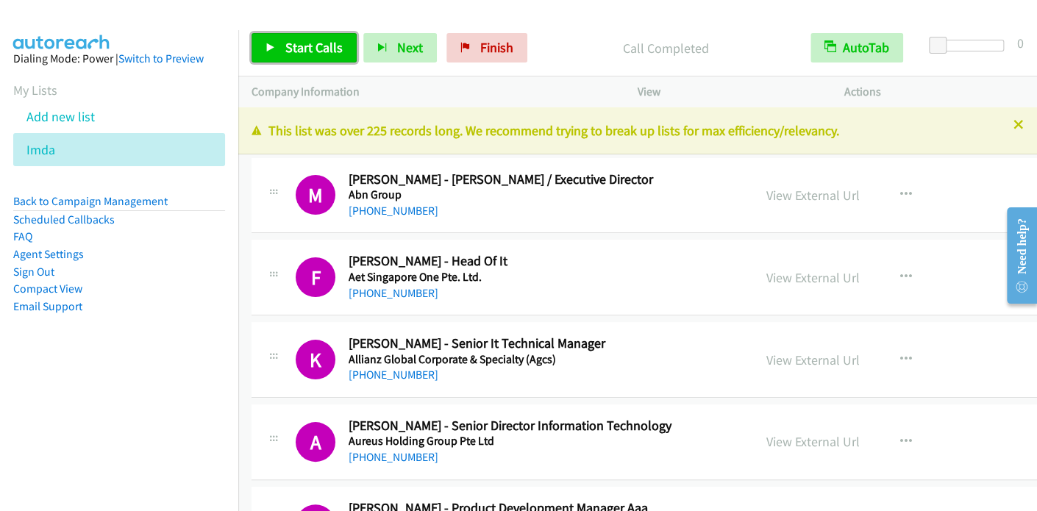
click at [306, 44] on span "Start Calls" at bounding box center [313, 47] width 57 height 17
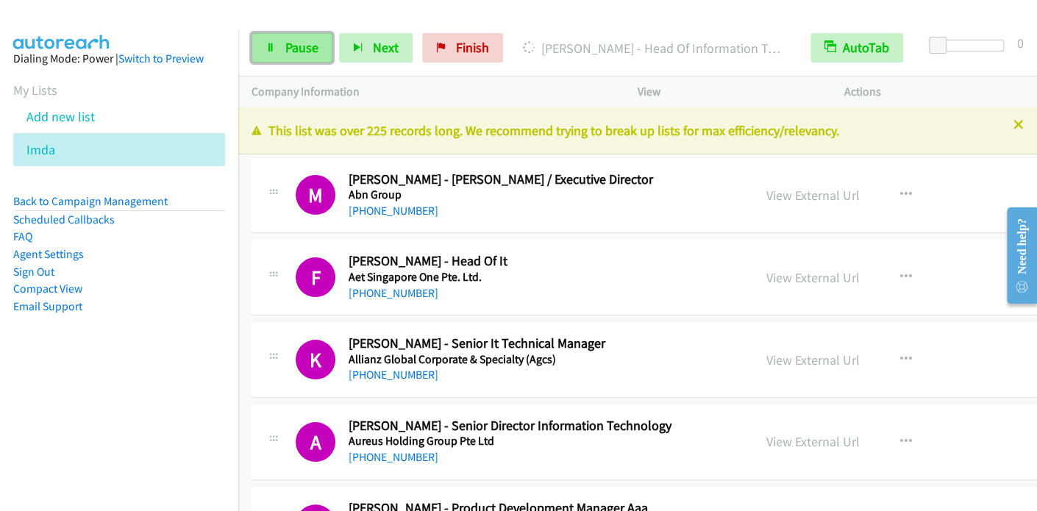
click at [302, 42] on span "Pause" at bounding box center [301, 47] width 33 height 17
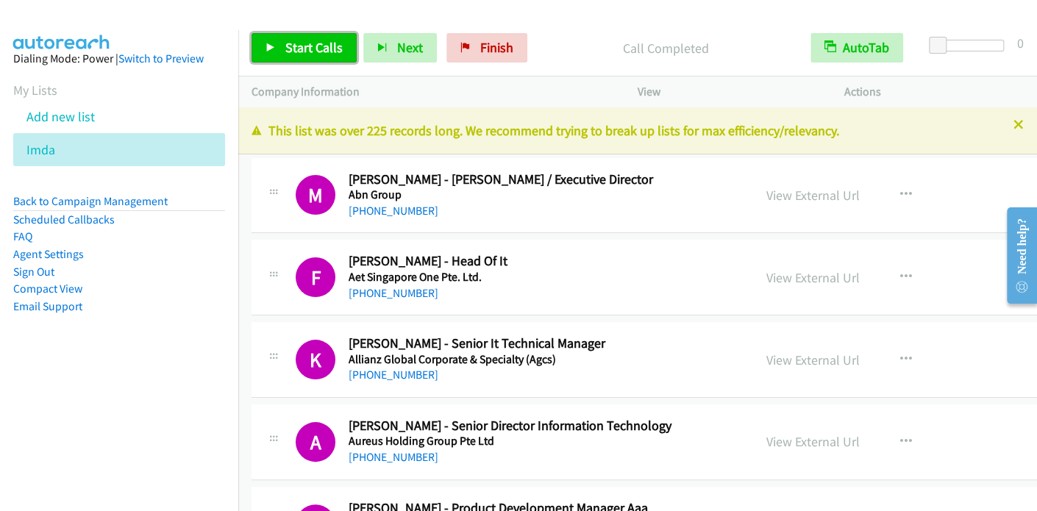
click at [296, 46] on span "Start Calls" at bounding box center [313, 47] width 57 height 17
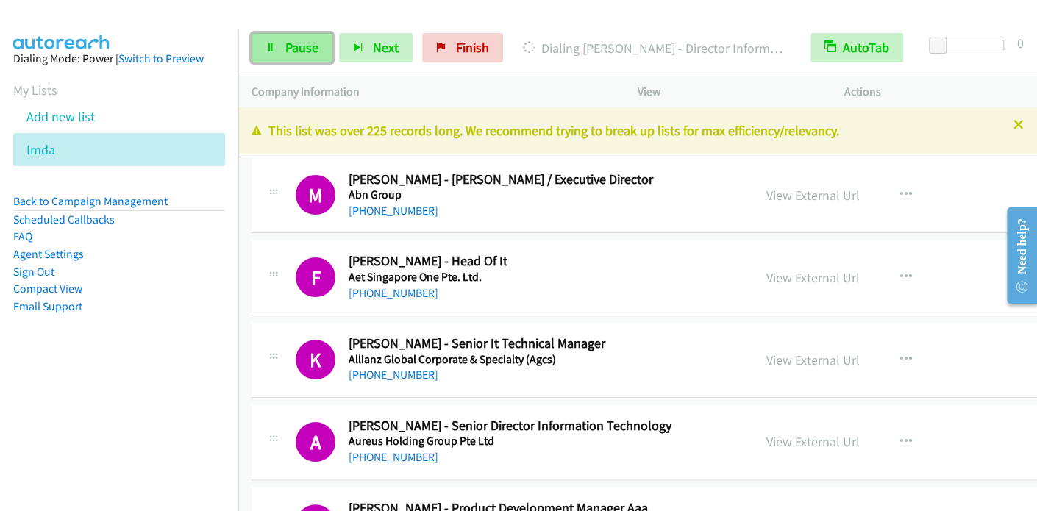
click at [273, 49] on icon at bounding box center [270, 48] width 10 height 10
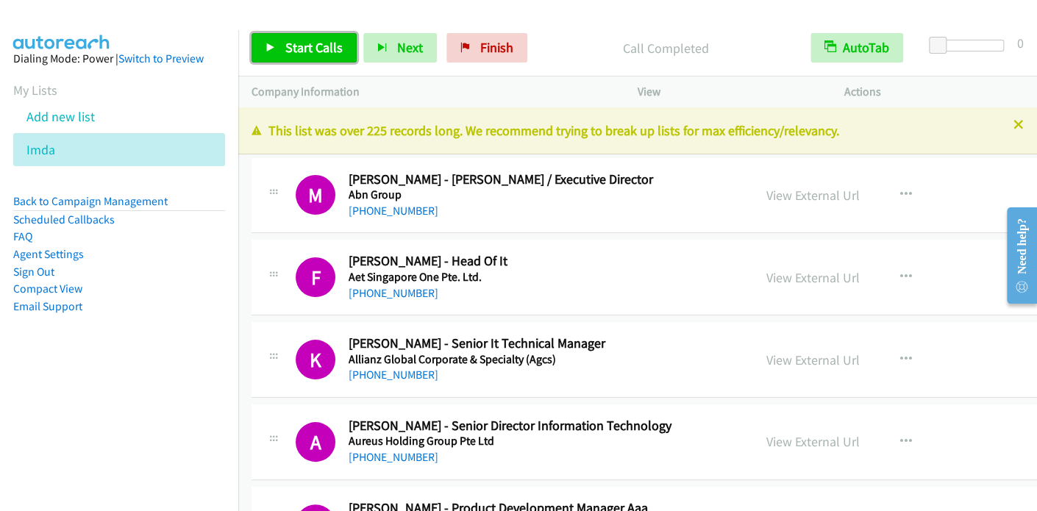
click at [287, 42] on span "Start Calls" at bounding box center [313, 47] width 57 height 17
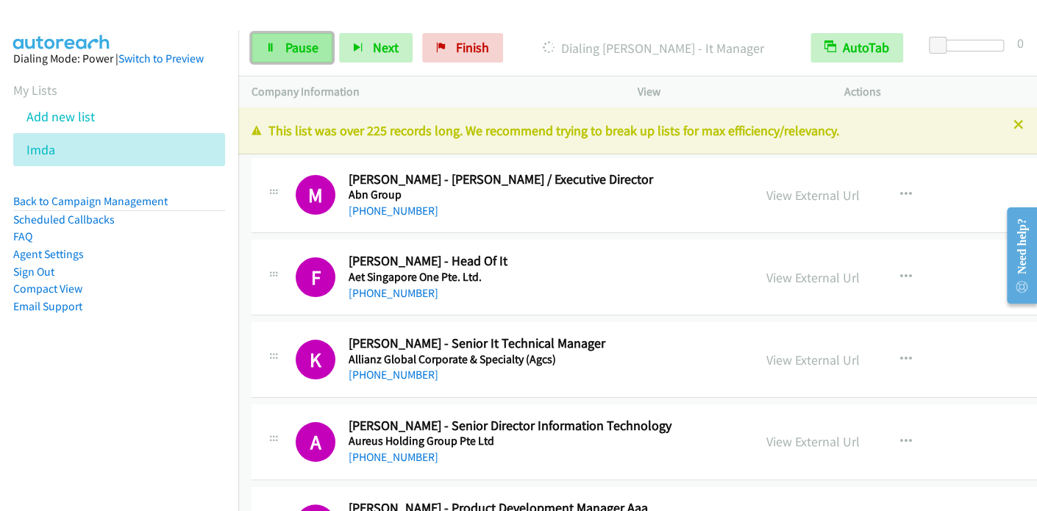
click at [273, 43] on icon at bounding box center [270, 48] width 10 height 10
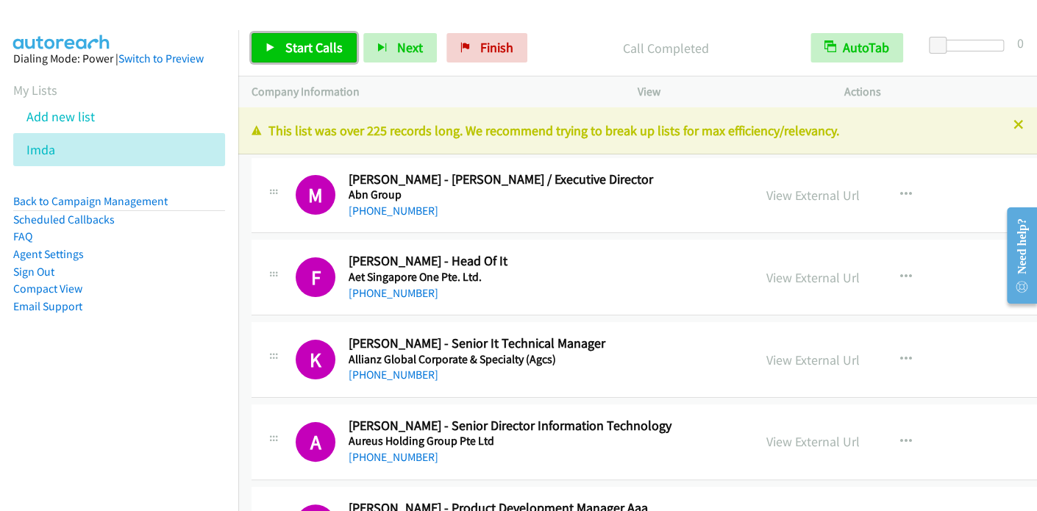
click at [287, 48] on span "Start Calls" at bounding box center [313, 47] width 57 height 17
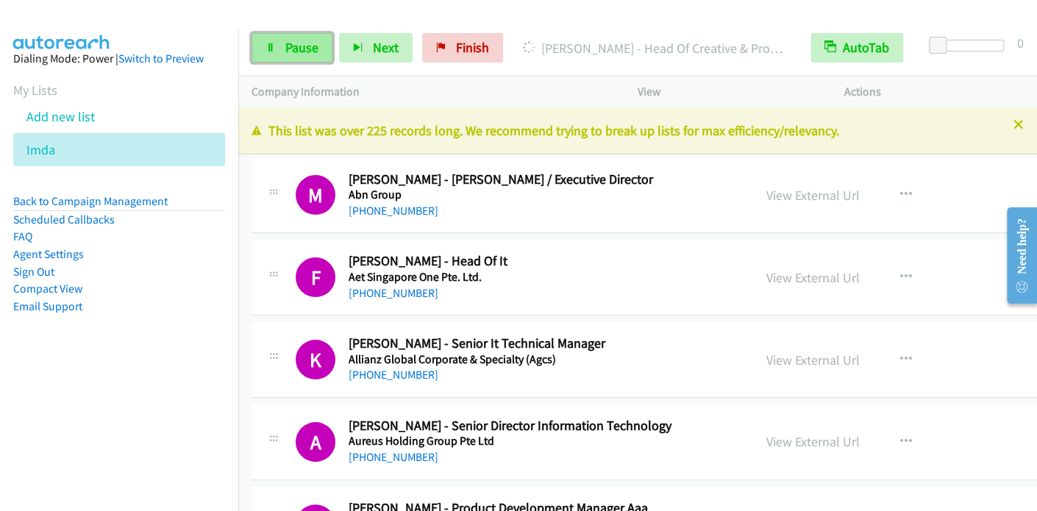
click at [288, 47] on span "Pause" at bounding box center [301, 47] width 33 height 17
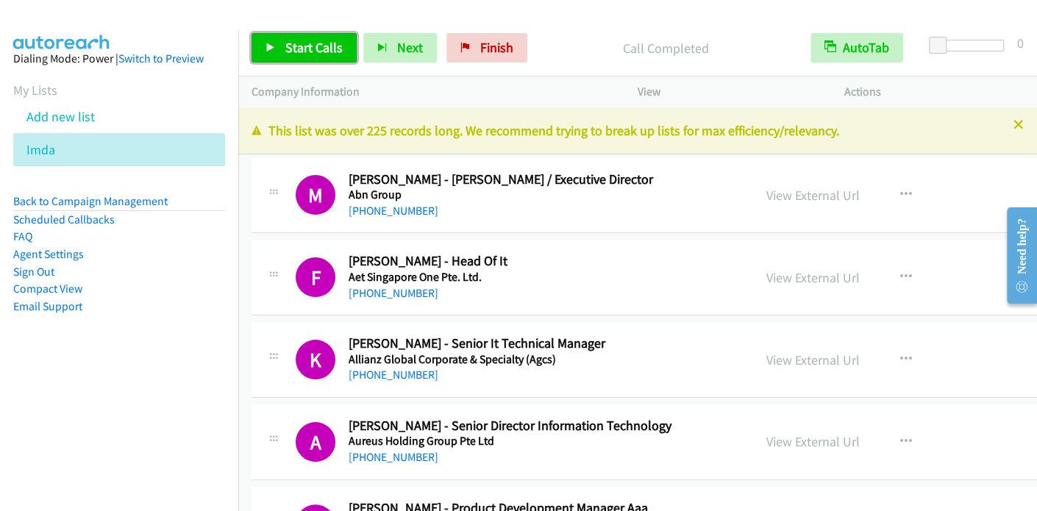
click at [293, 43] on span "Start Calls" at bounding box center [313, 47] width 57 height 17
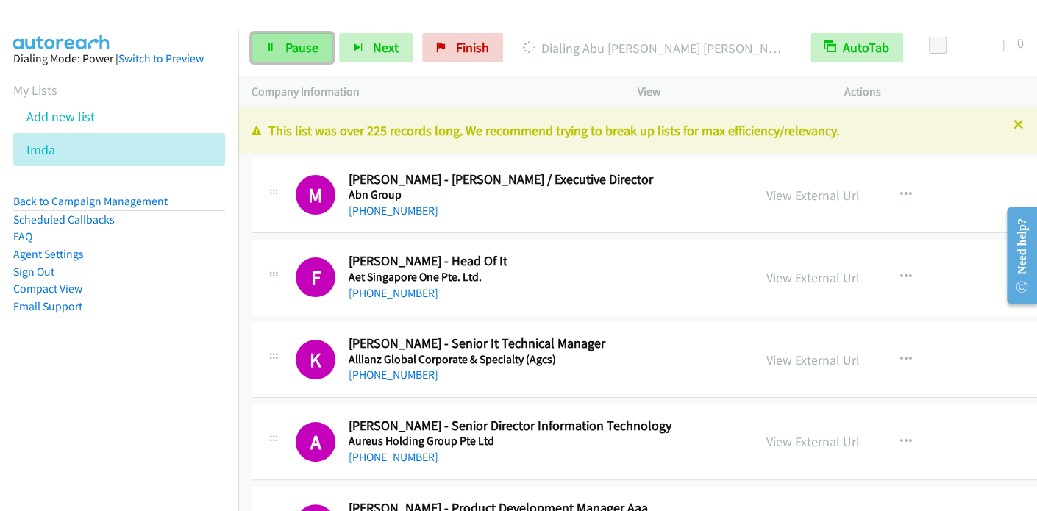
click at [295, 49] on span "Pause" at bounding box center [301, 47] width 33 height 17
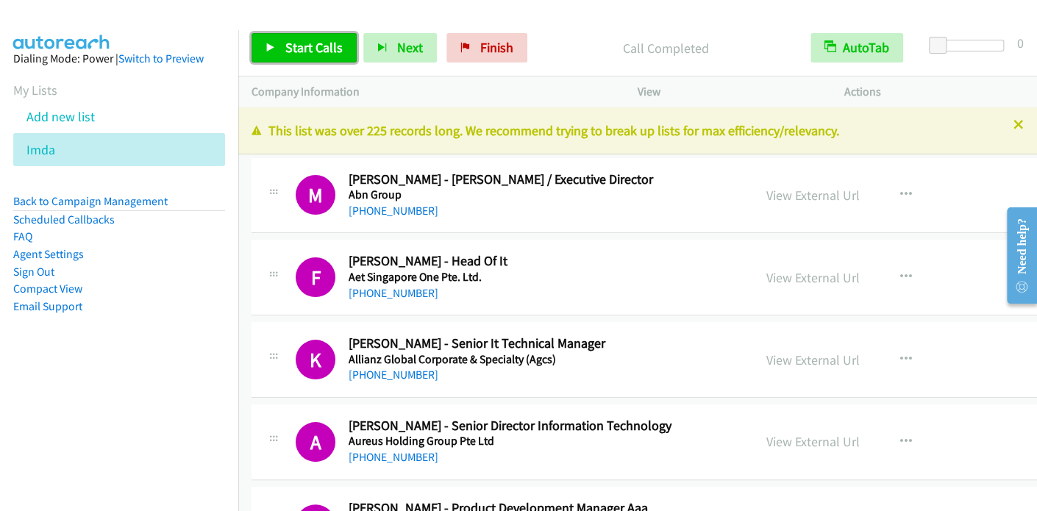
click at [303, 49] on span "Start Calls" at bounding box center [313, 47] width 57 height 17
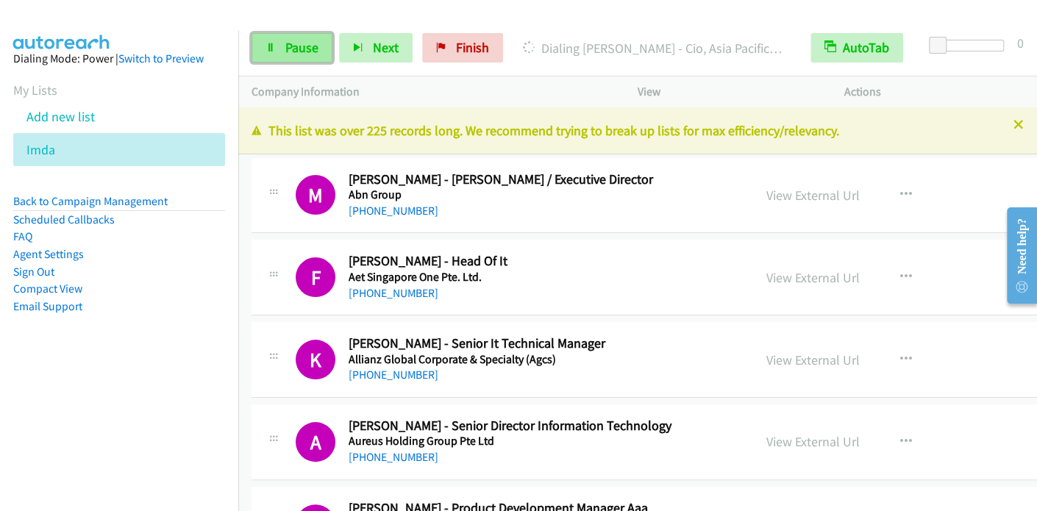
click at [282, 49] on link "Pause" at bounding box center [292, 47] width 81 height 29
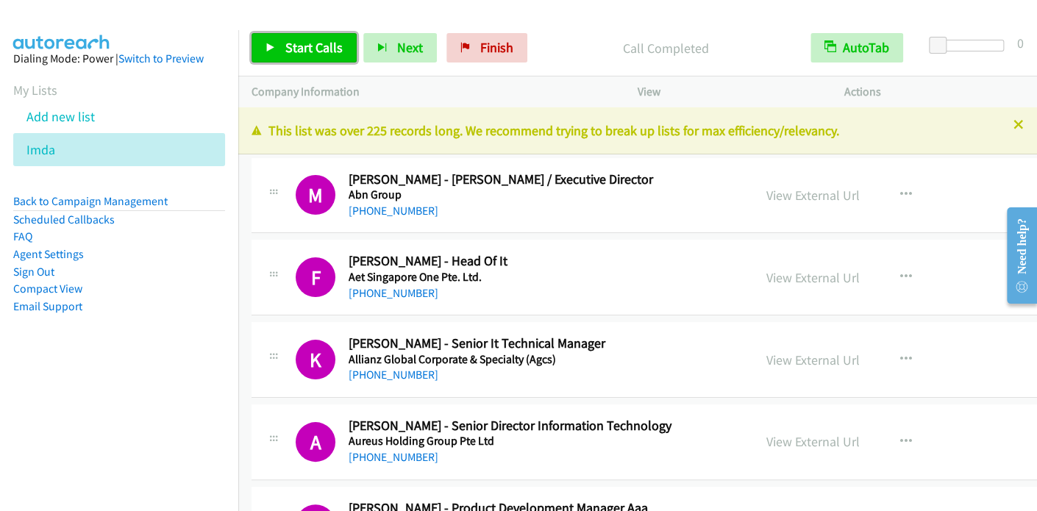
click at [312, 46] on span "Start Calls" at bounding box center [313, 47] width 57 height 17
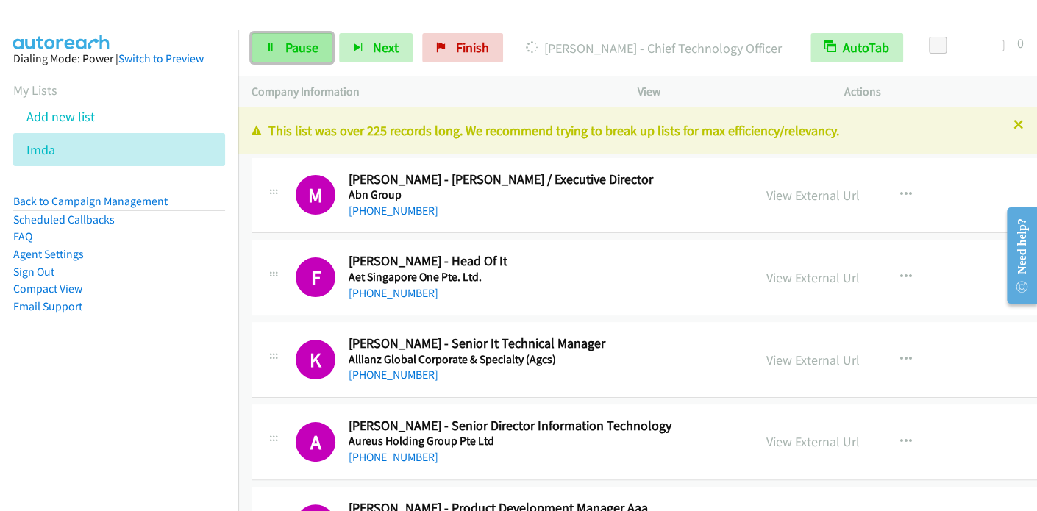
click at [286, 46] on span "Pause" at bounding box center [301, 47] width 33 height 17
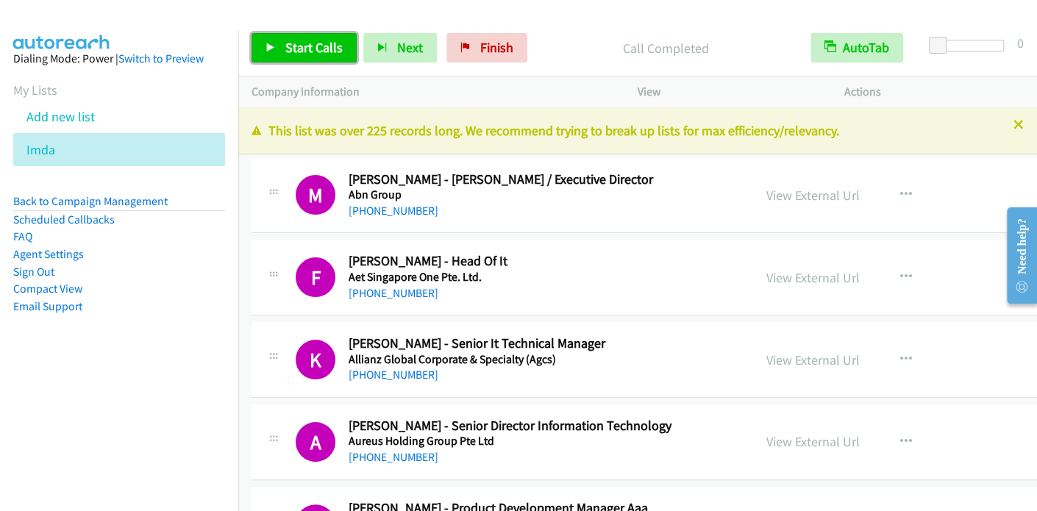
click at [299, 45] on span "Start Calls" at bounding box center [313, 47] width 57 height 17
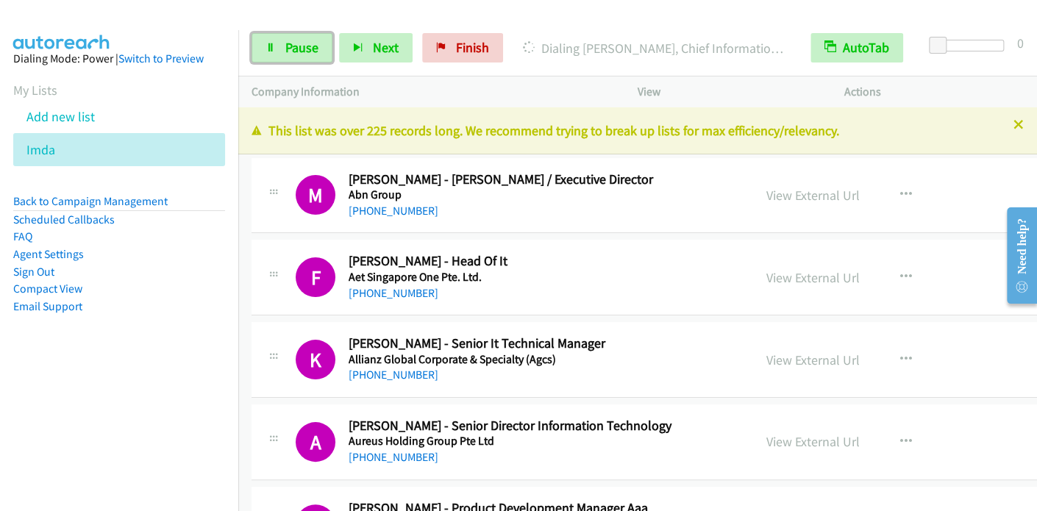
drag, startPoint x: 290, startPoint y: 46, endPoint x: 345, endPoint y: 65, distance: 58.4
click at [288, 48] on span "Pause" at bounding box center [301, 47] width 33 height 17
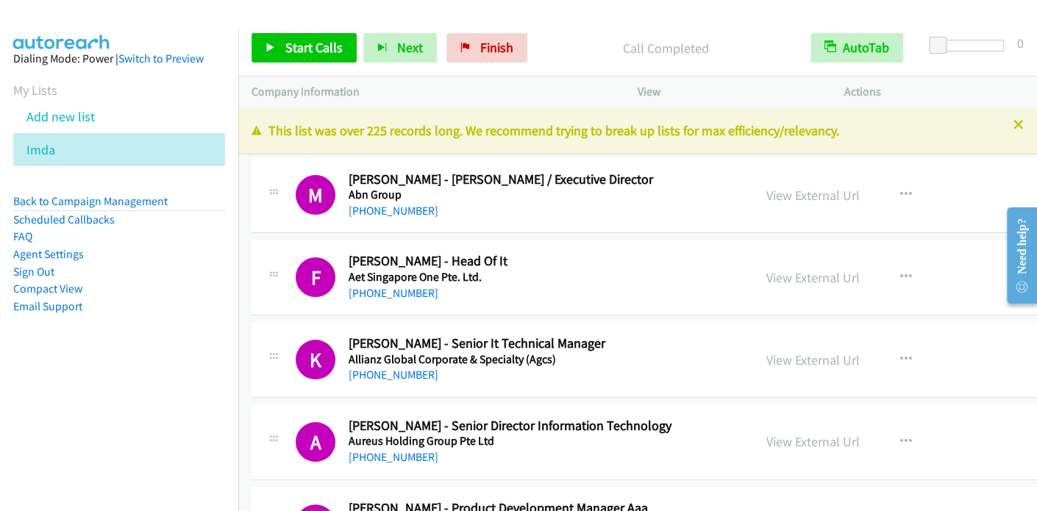
click at [65, 385] on nav "Dialing Mode: Power | Switch to Preview My Lists Add new list Imda Back to Camp…" at bounding box center [119, 285] width 239 height 511
click at [47, 273] on link "Sign Out" at bounding box center [33, 272] width 41 height 14
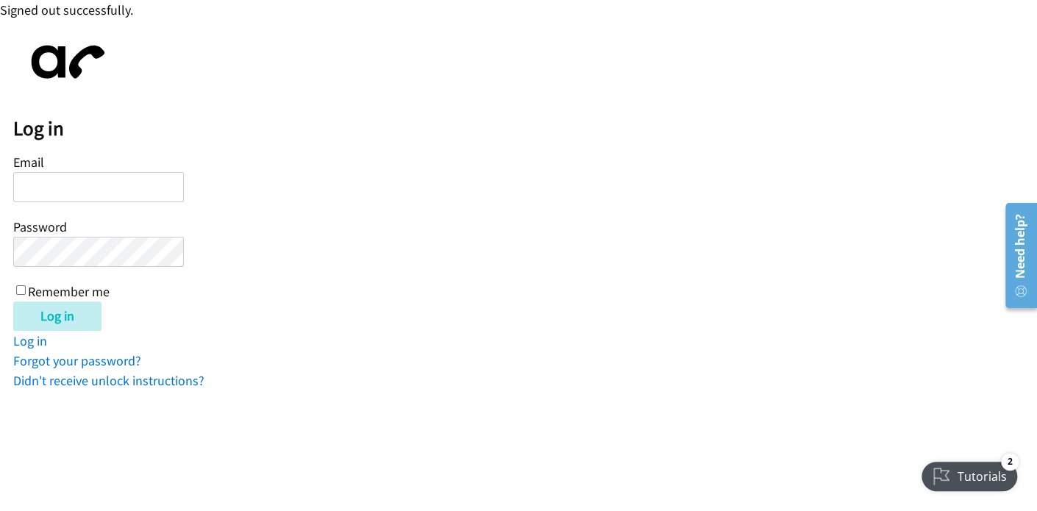
drag, startPoint x: 847, startPoint y: 5, endPoint x: 765, endPoint y: 91, distance: 119.1
click at [765, 94] on div "Log in Email Password Remember me Log in Log in Forgot your password? Didn't re…" at bounding box center [525, 211] width 1024 height 357
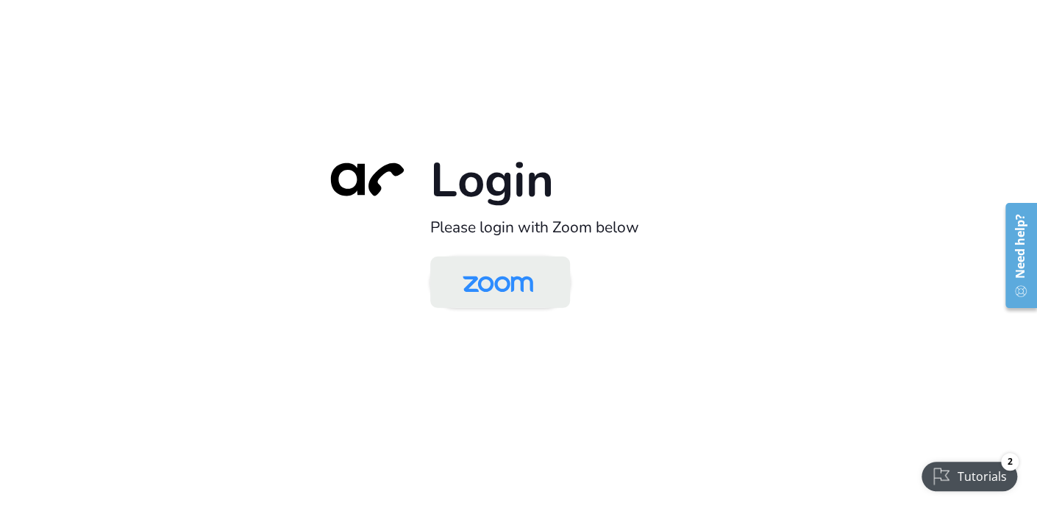
click at [504, 282] on img at bounding box center [497, 284] width 101 height 48
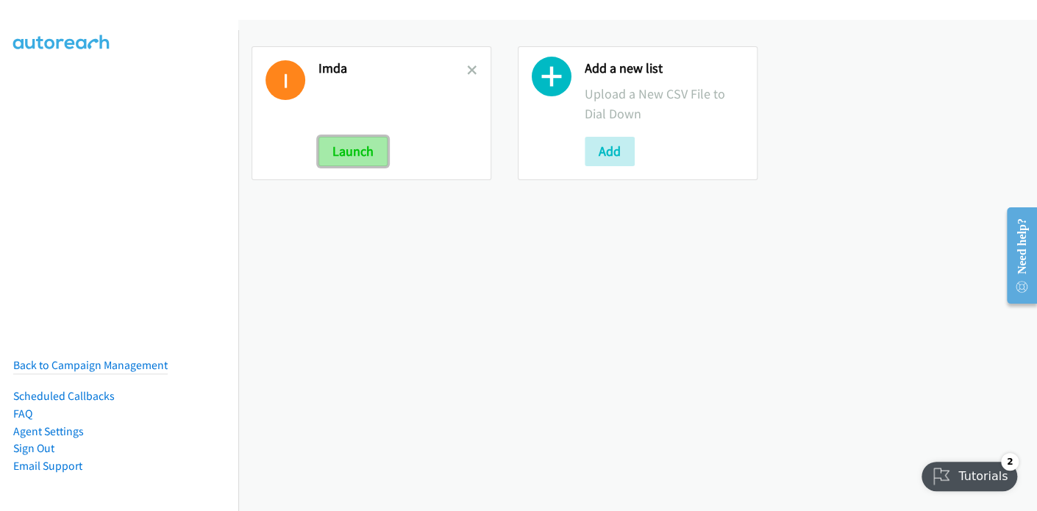
click at [362, 158] on button "Launch" at bounding box center [352, 151] width 69 height 29
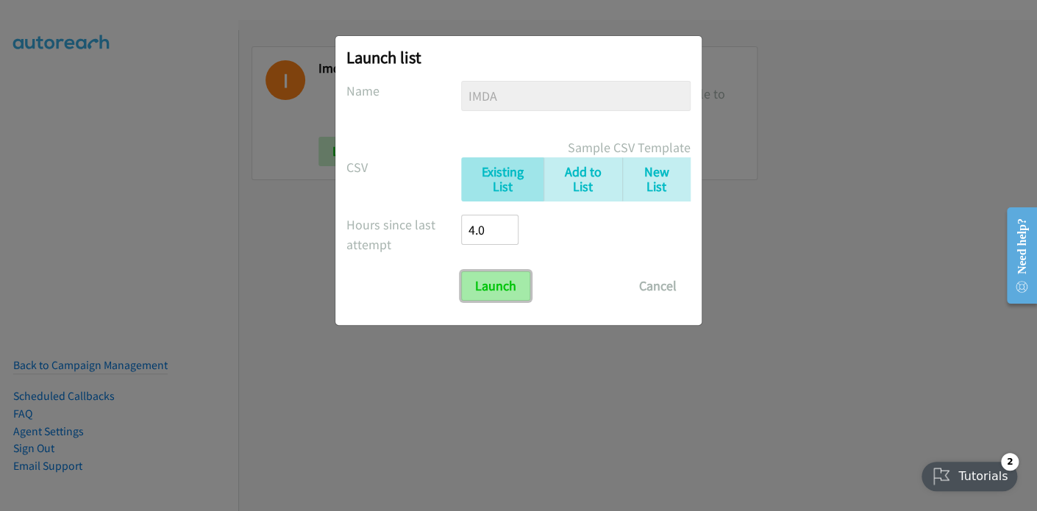
click at [510, 285] on input "Launch" at bounding box center [495, 285] width 69 height 29
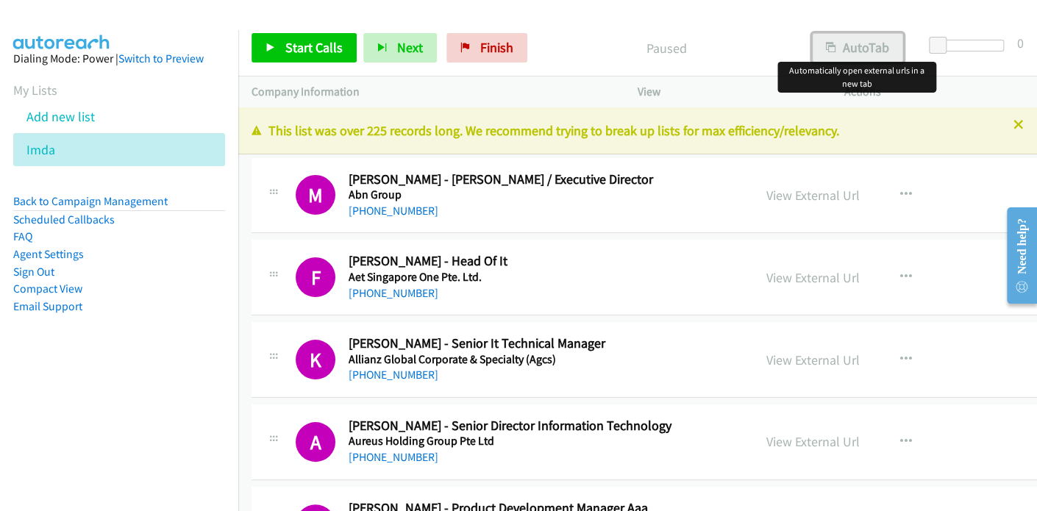
click at [866, 51] on button "AutoTab" at bounding box center [857, 47] width 91 height 29
click at [308, 46] on span "Start Calls" at bounding box center [313, 47] width 57 height 17
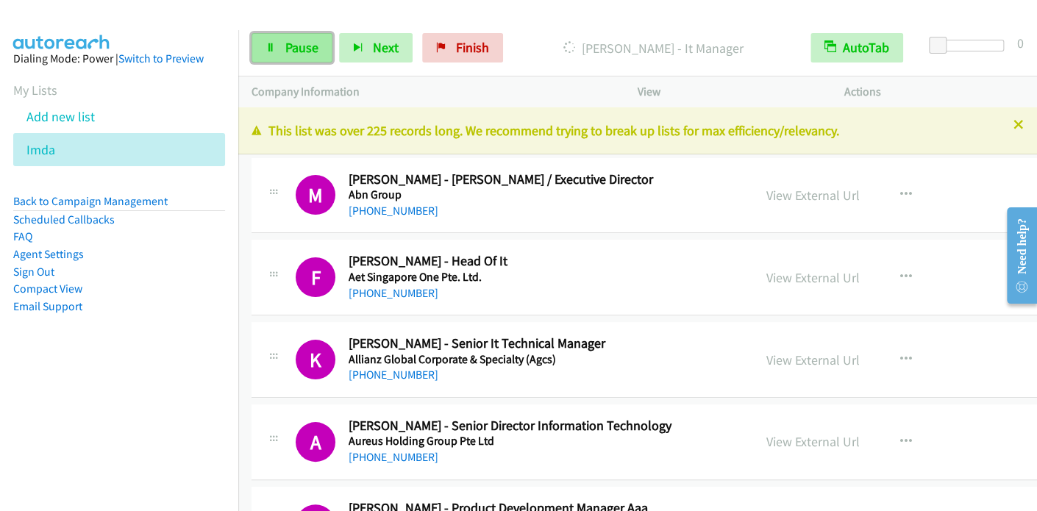
click at [290, 51] on span "Pause" at bounding box center [301, 47] width 33 height 17
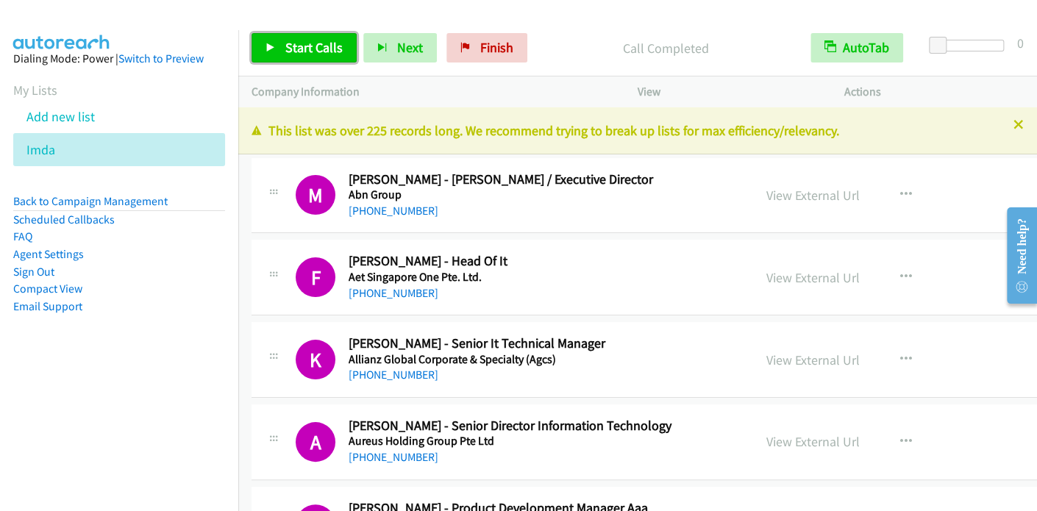
click at [306, 46] on span "Start Calls" at bounding box center [313, 47] width 57 height 17
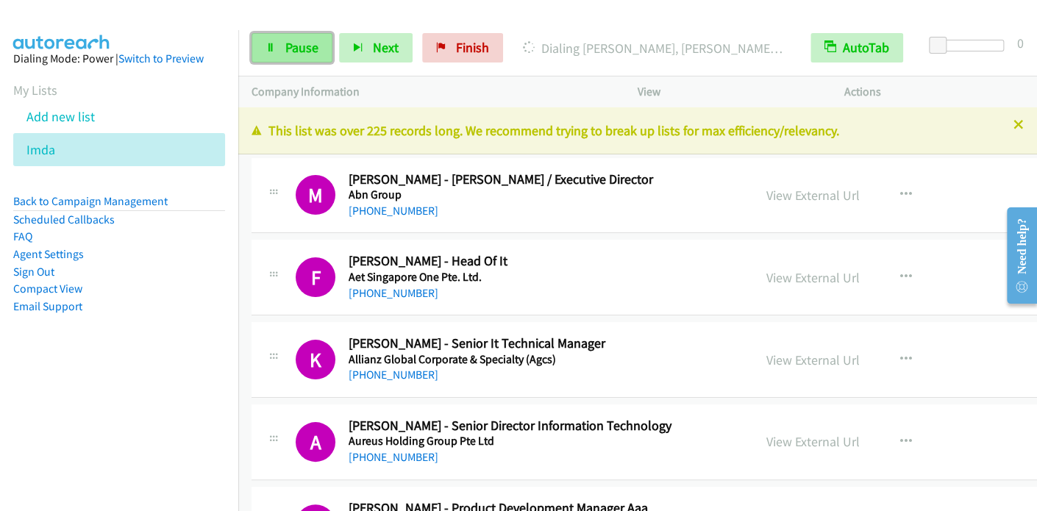
click at [294, 46] on span "Pause" at bounding box center [301, 47] width 33 height 17
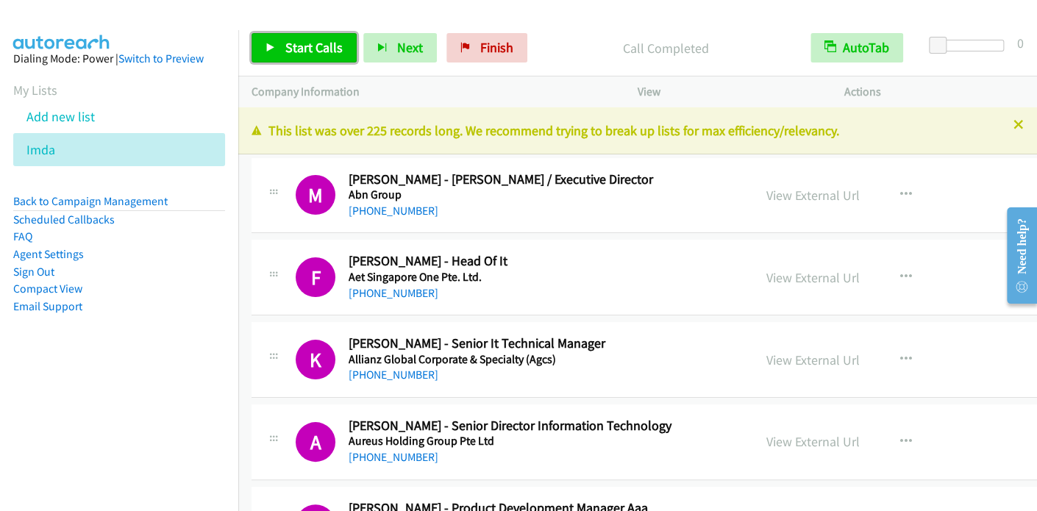
click at [303, 52] on span "Start Calls" at bounding box center [313, 47] width 57 height 17
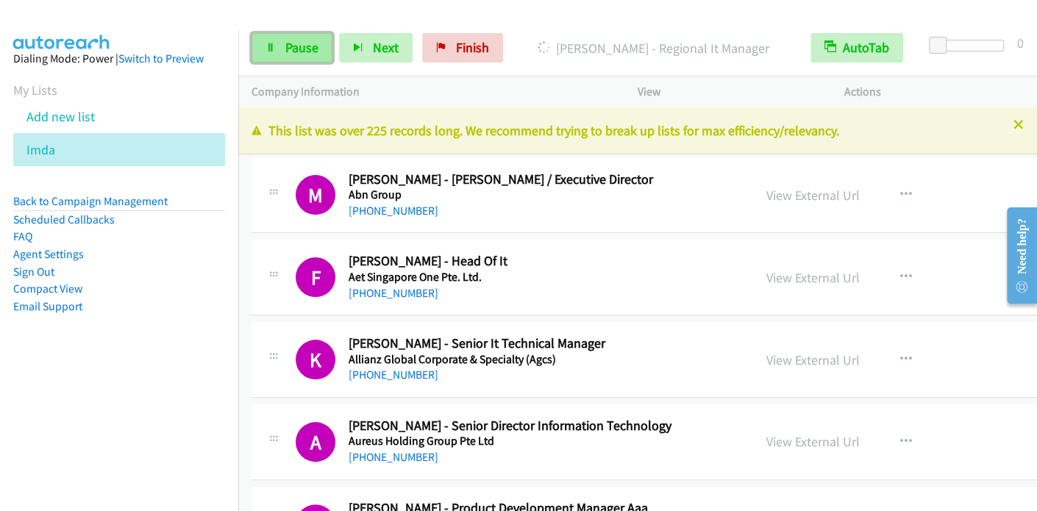
click at [296, 49] on span "Pause" at bounding box center [301, 47] width 33 height 17
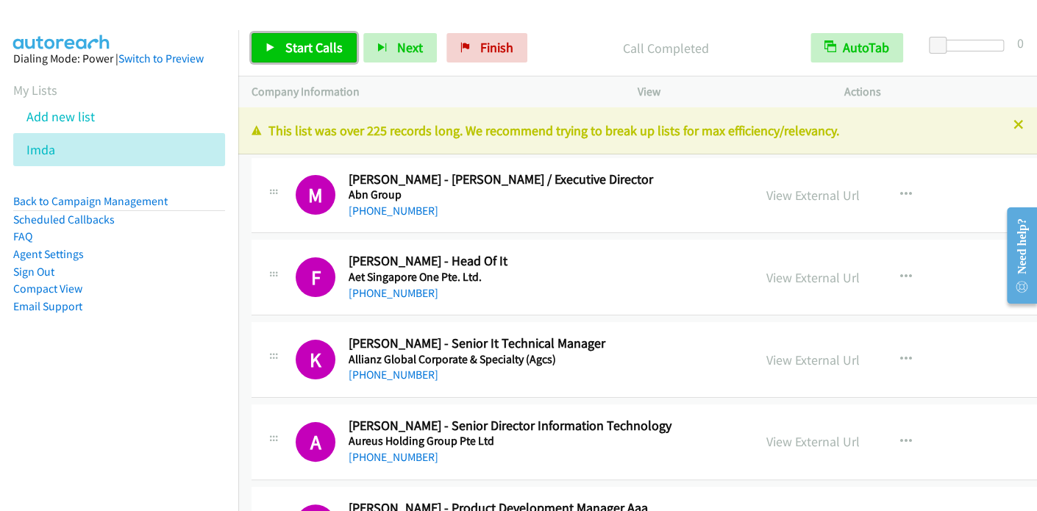
click at [313, 43] on span "Start Calls" at bounding box center [313, 47] width 57 height 17
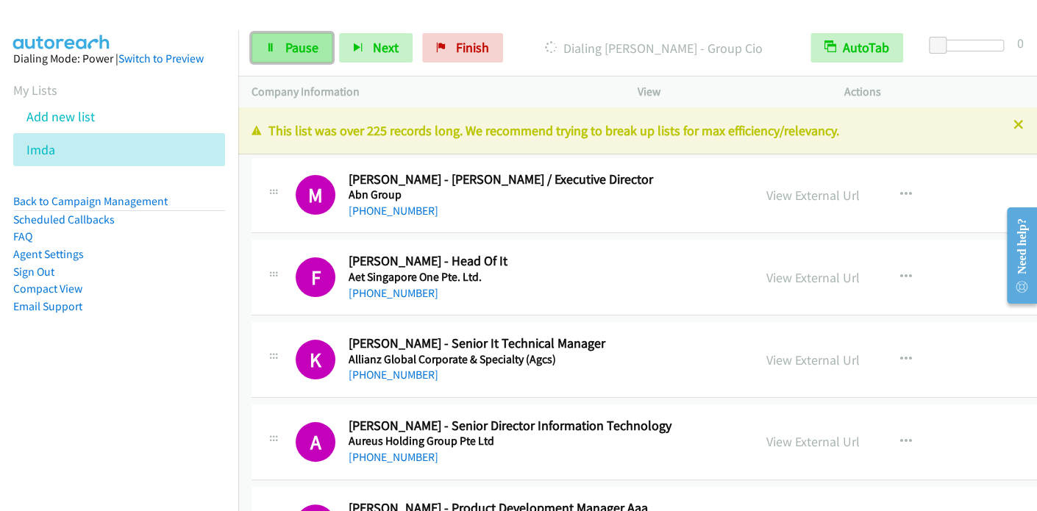
click at [297, 53] on span "Pause" at bounding box center [301, 47] width 33 height 17
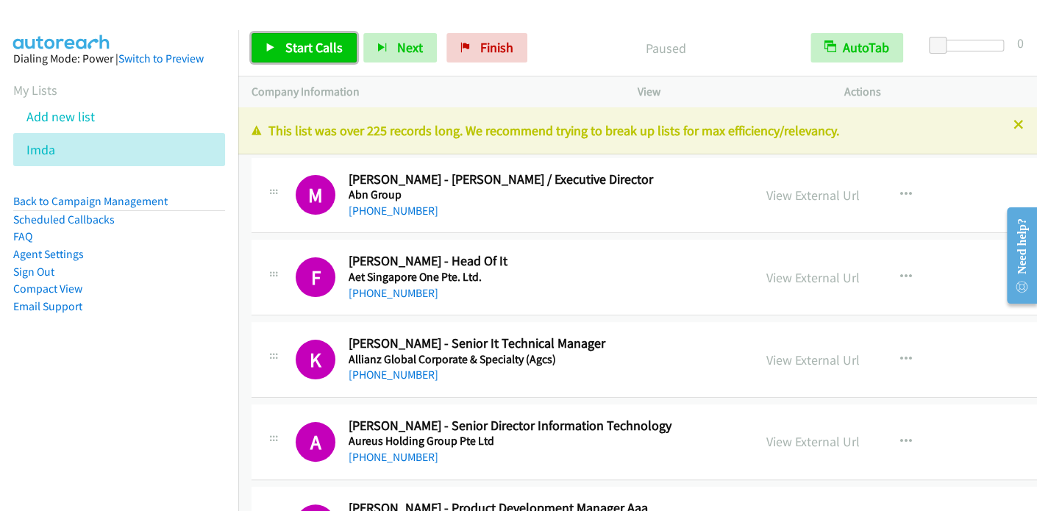
click at [299, 49] on span "Start Calls" at bounding box center [313, 47] width 57 height 17
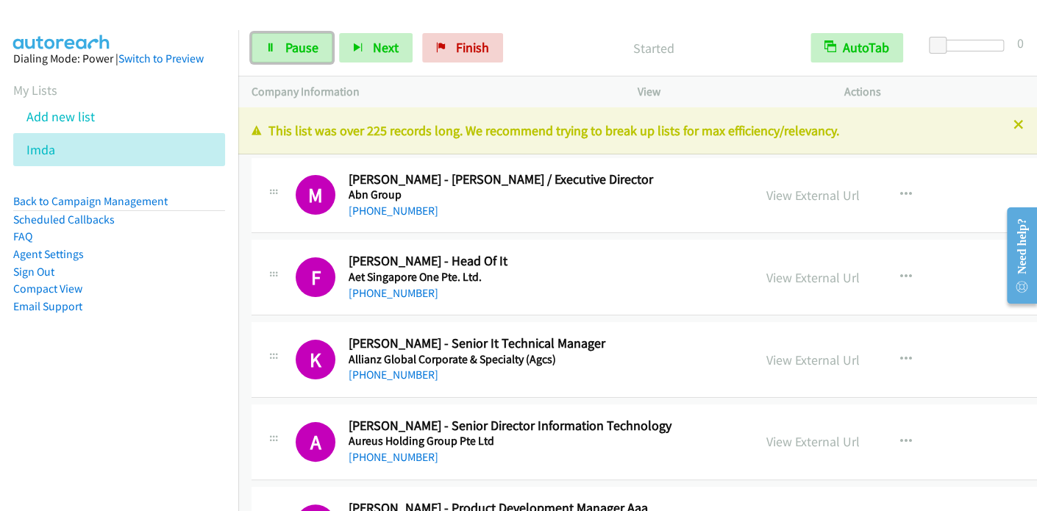
click at [299, 49] on span "Pause" at bounding box center [301, 47] width 33 height 17
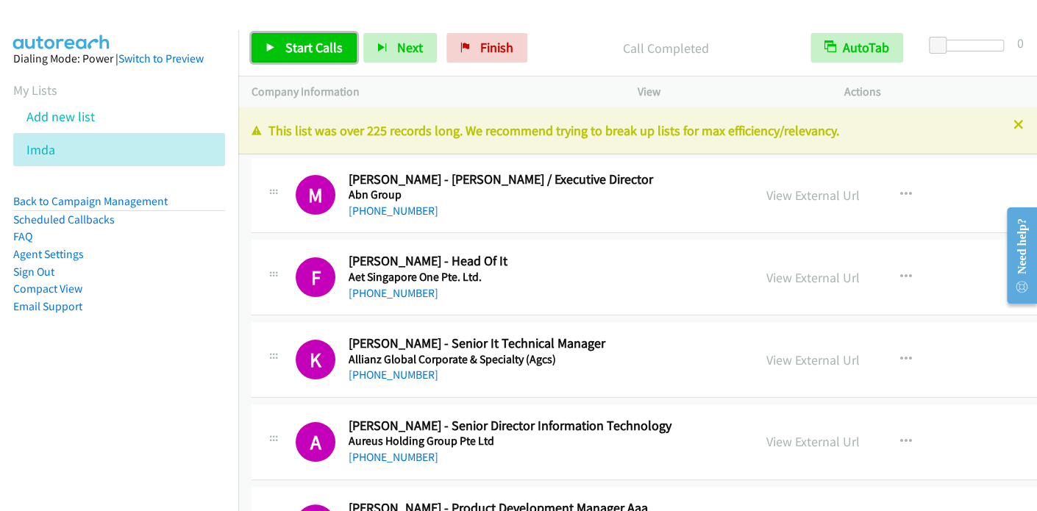
click at [301, 49] on span "Start Calls" at bounding box center [313, 47] width 57 height 17
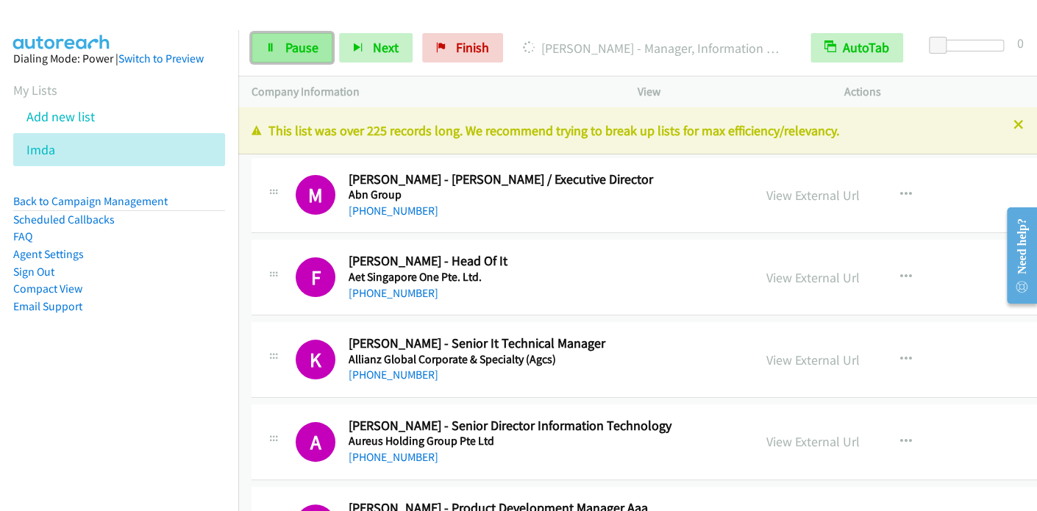
click at [310, 54] on span "Pause" at bounding box center [301, 47] width 33 height 17
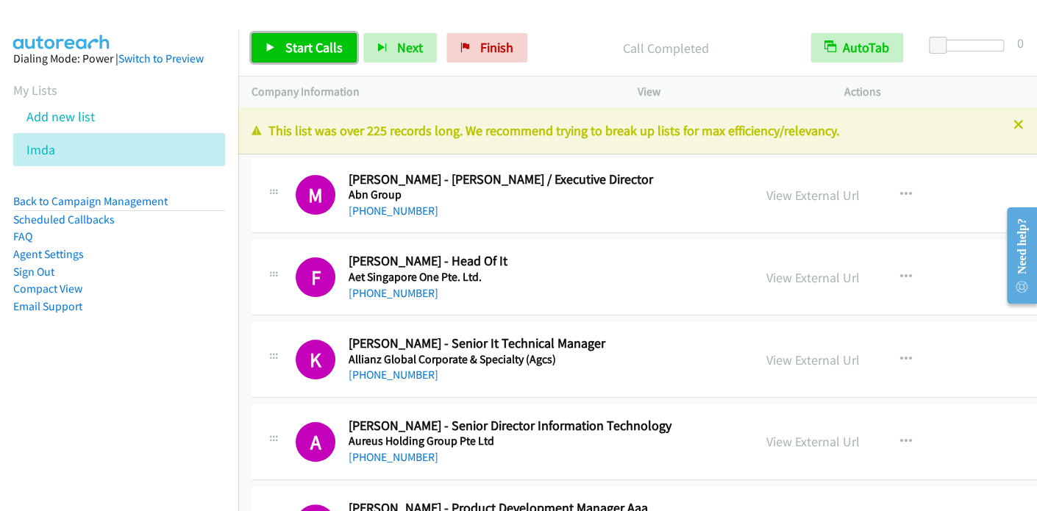
click at [306, 57] on link "Start Calls" at bounding box center [304, 47] width 105 height 29
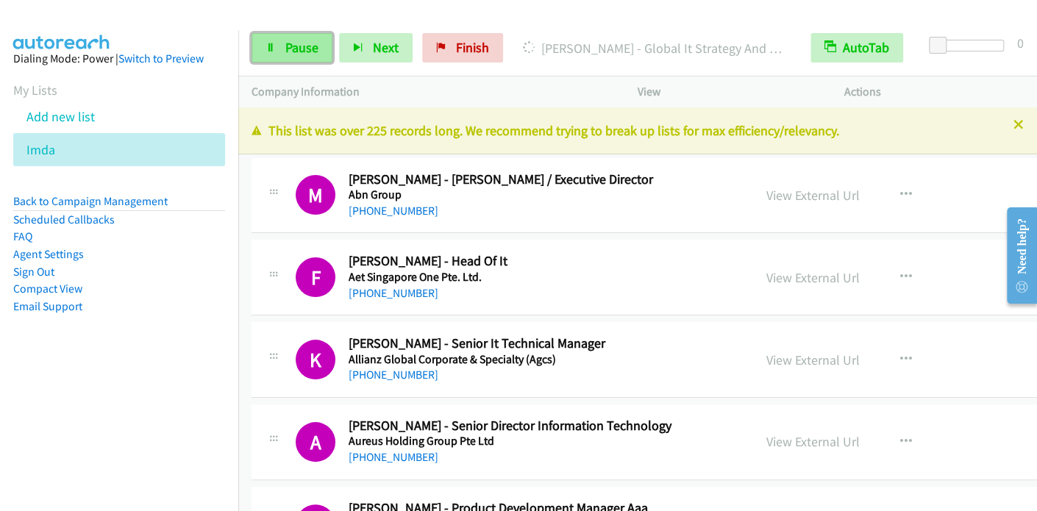
click at [287, 47] on span "Pause" at bounding box center [301, 47] width 33 height 17
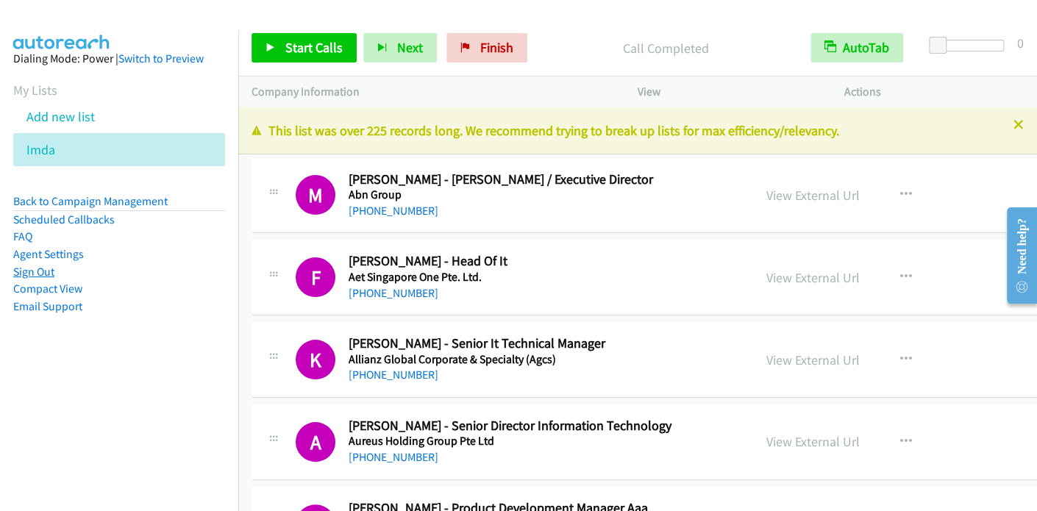
click at [41, 271] on link "Sign Out" at bounding box center [33, 272] width 41 height 14
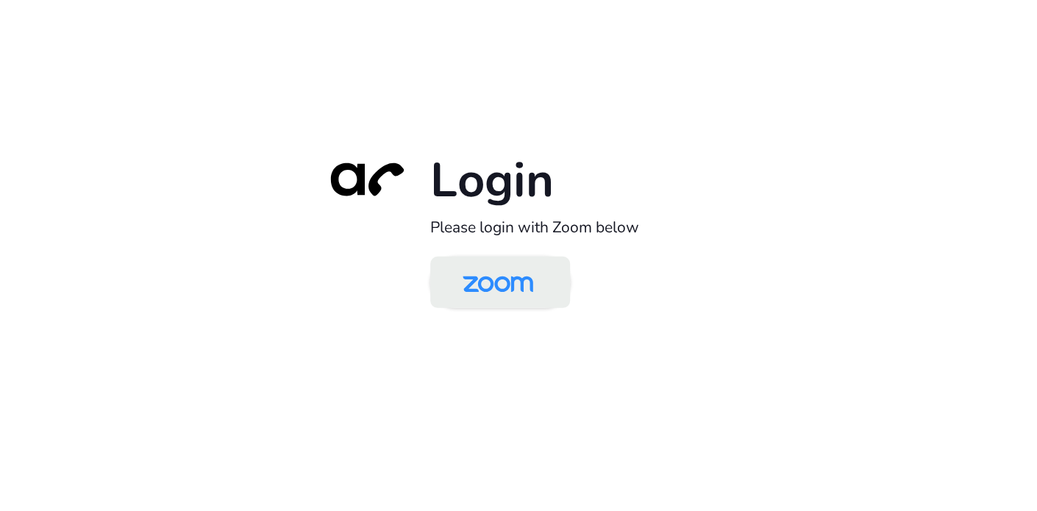
click at [509, 273] on img at bounding box center [497, 284] width 101 height 48
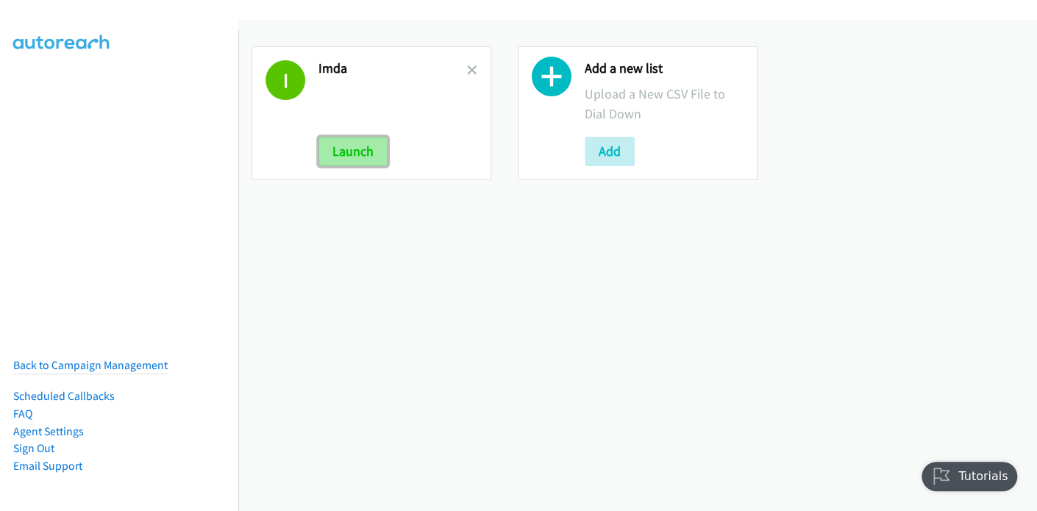
click at [352, 152] on button "Launch" at bounding box center [352, 151] width 69 height 29
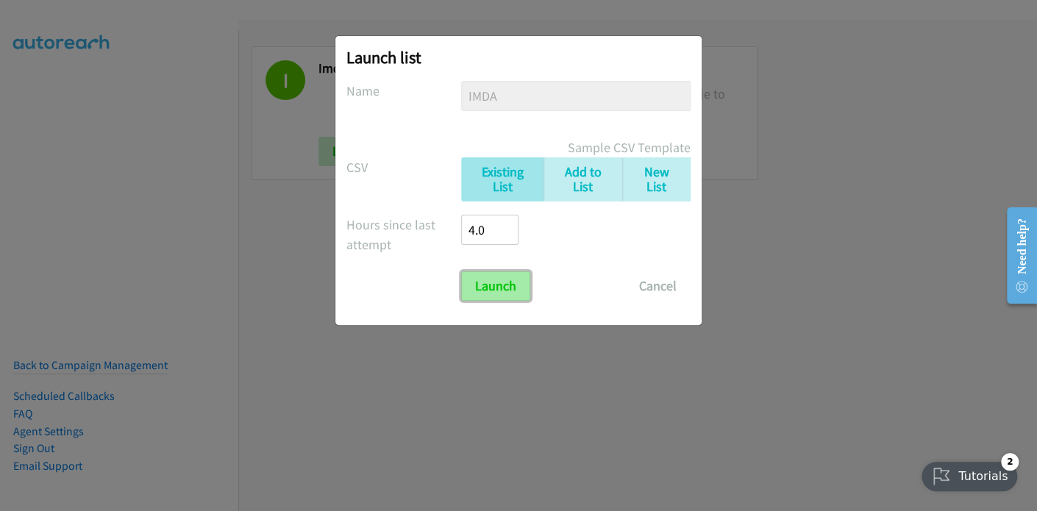
click at [485, 286] on input "Launch" at bounding box center [495, 285] width 69 height 29
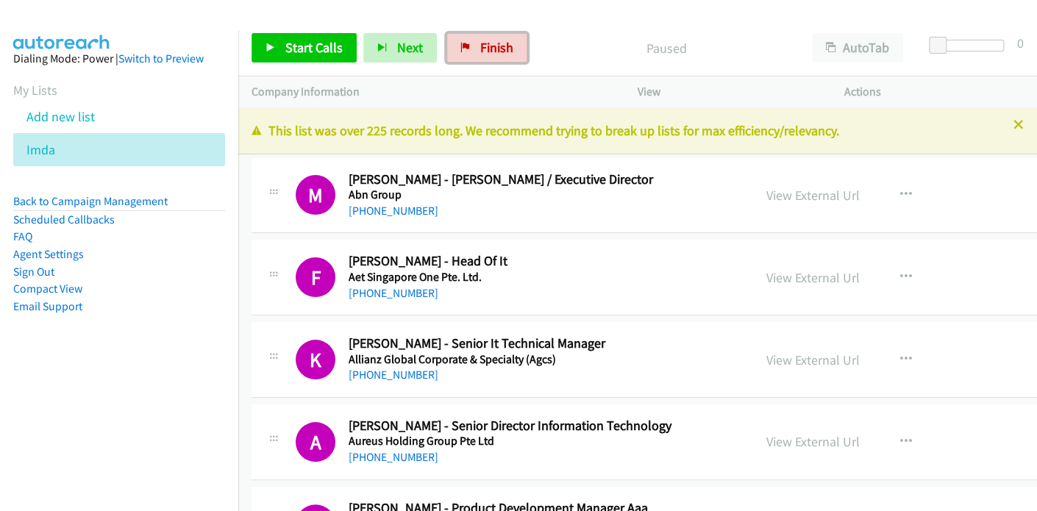
drag, startPoint x: 0, startPoint y: 0, endPoint x: 582, endPoint y: 51, distance: 584.7
click at [492, 48] on span "Finish" at bounding box center [496, 47] width 33 height 17
